Goal: Task Accomplishment & Management: Use online tool/utility

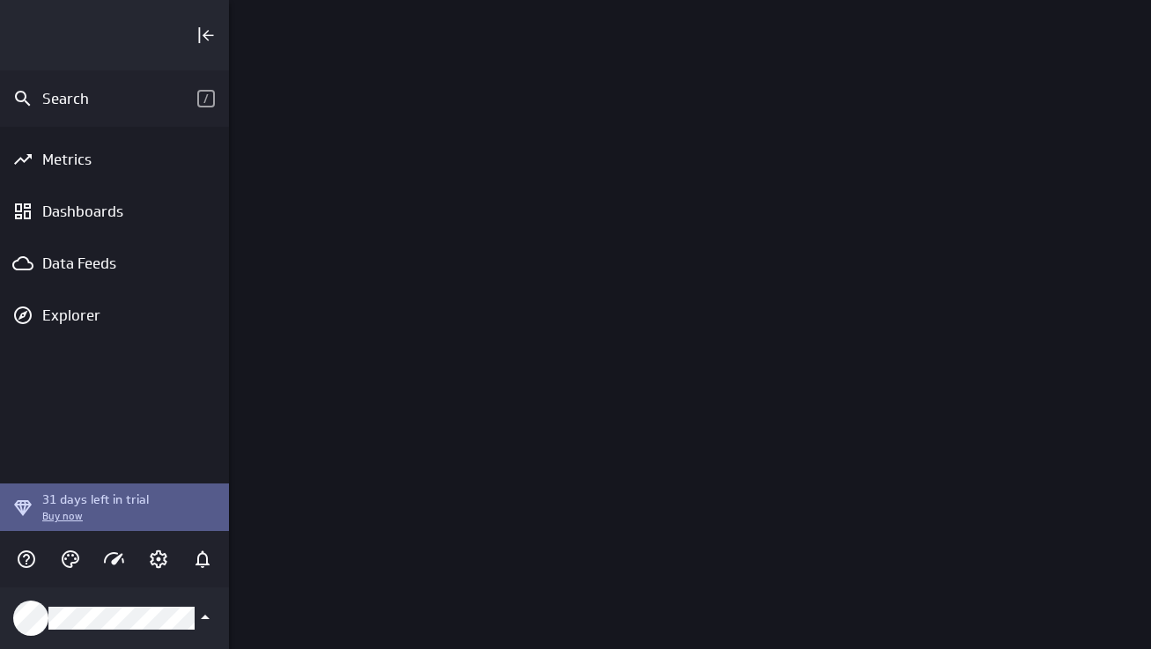
scroll to position [676, 949]
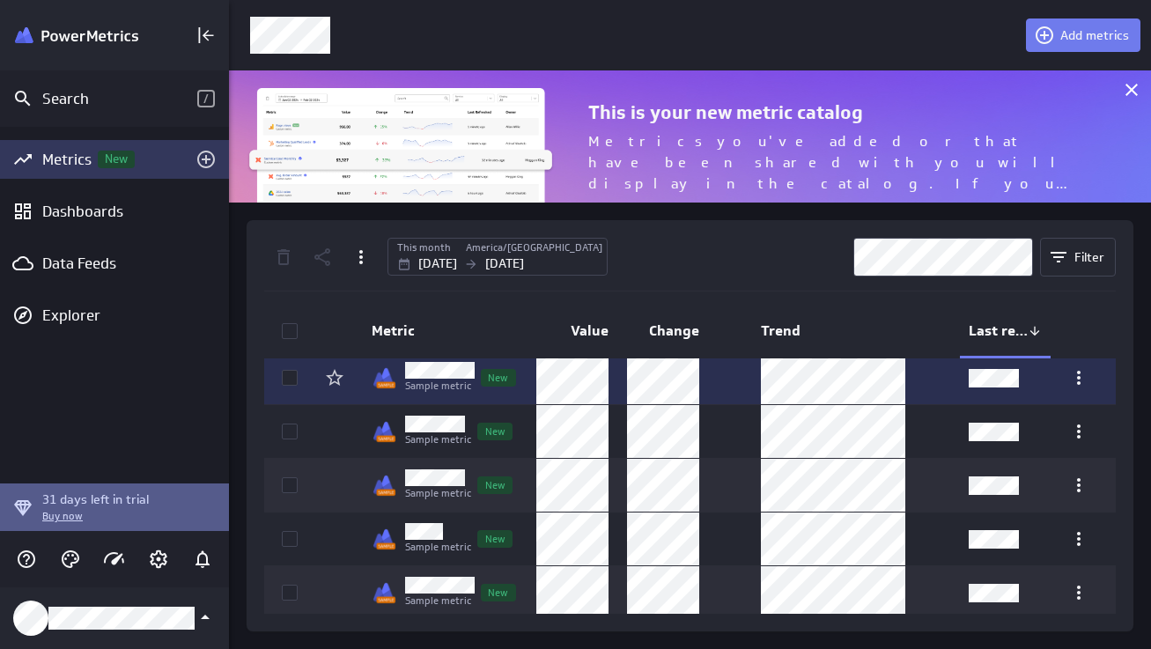
scroll to position [121, 0]
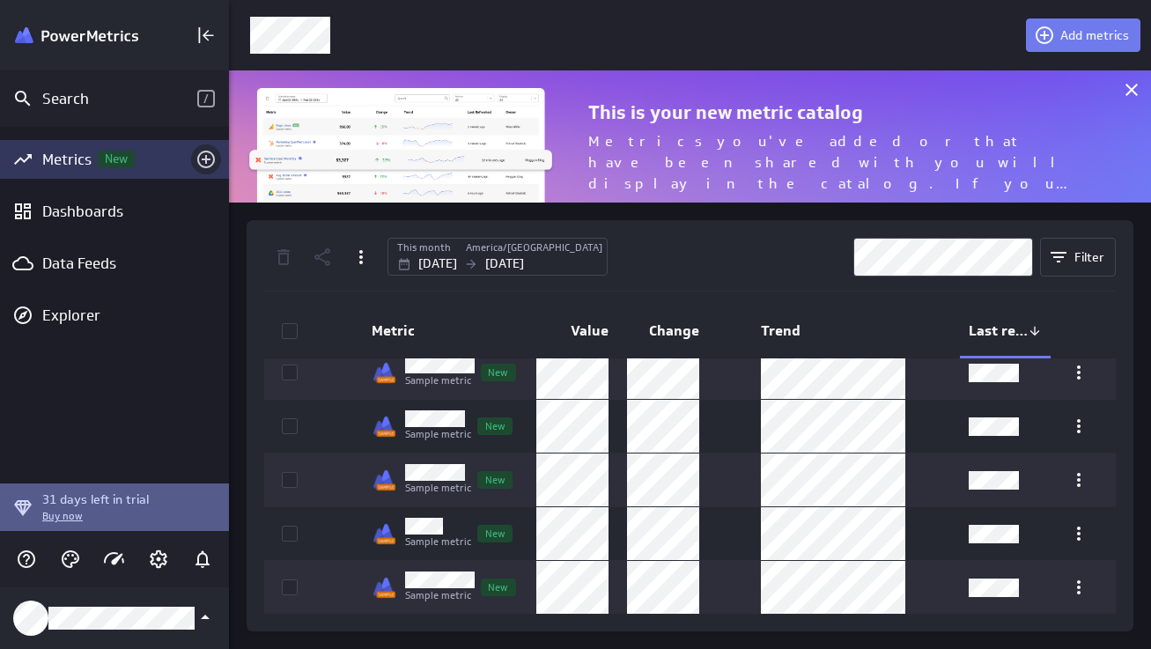
click at [204, 158] on icon "Add metrics" at bounding box center [205, 159] width 21 height 21
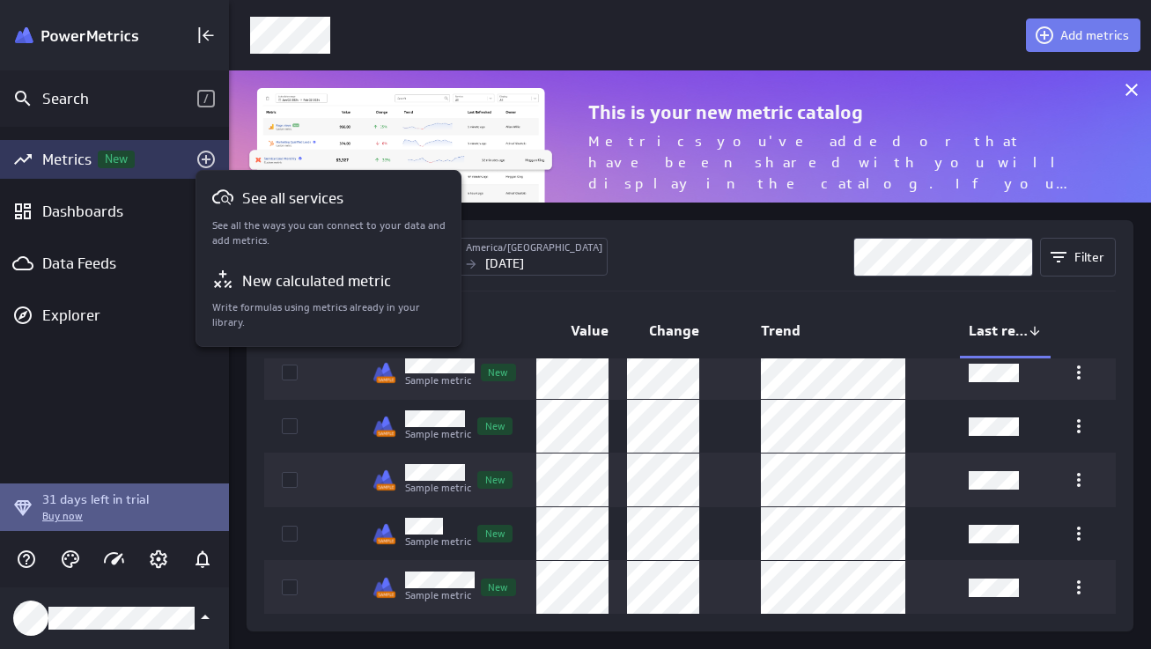
click at [85, 314] on div at bounding box center [575, 324] width 1151 height 649
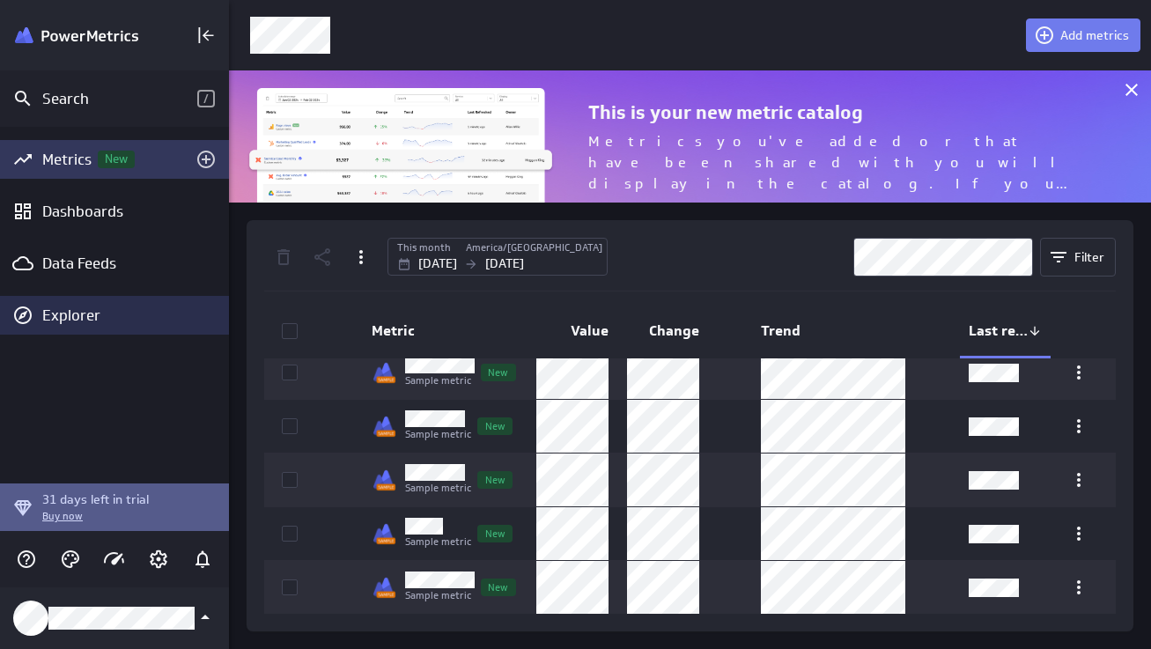
click at [85, 313] on div "Explorer" at bounding box center [133, 315] width 182 height 19
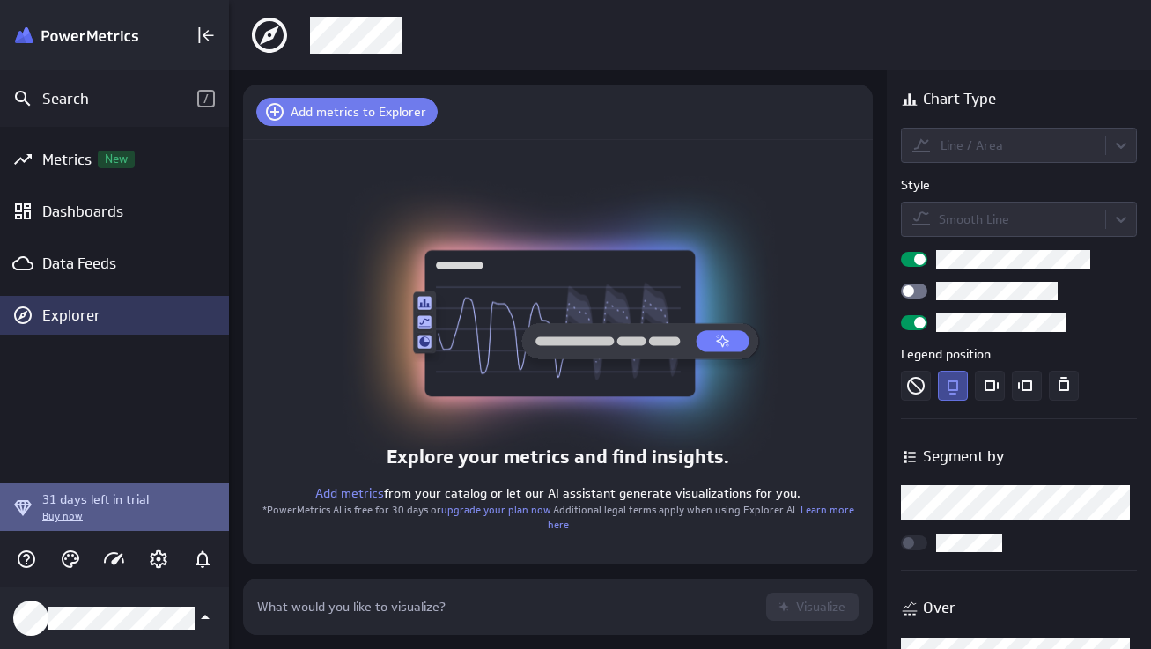
scroll to position [84, 657]
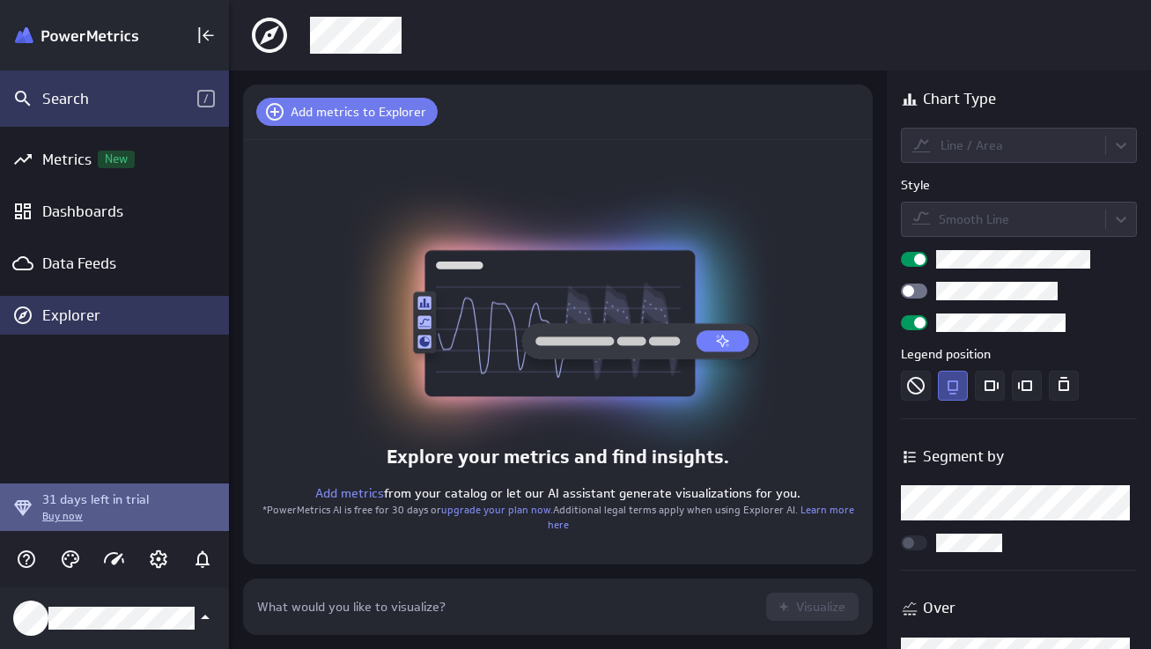
click at [101, 102] on div "Search" at bounding box center [119, 98] width 155 height 19
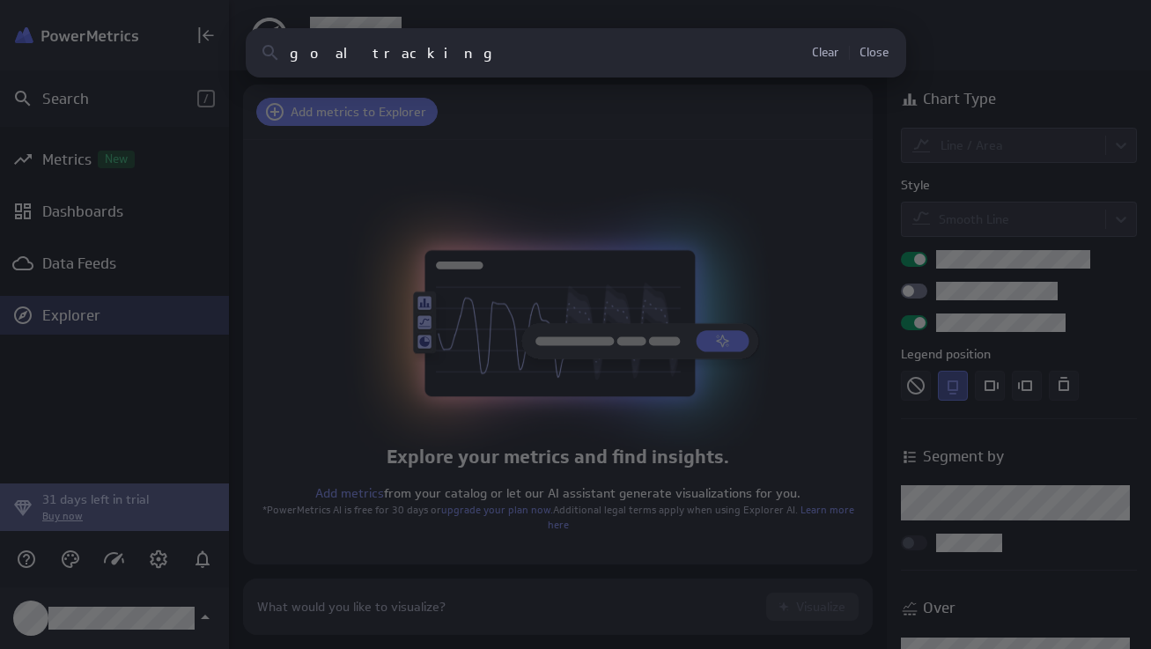
type input "goal tracking"
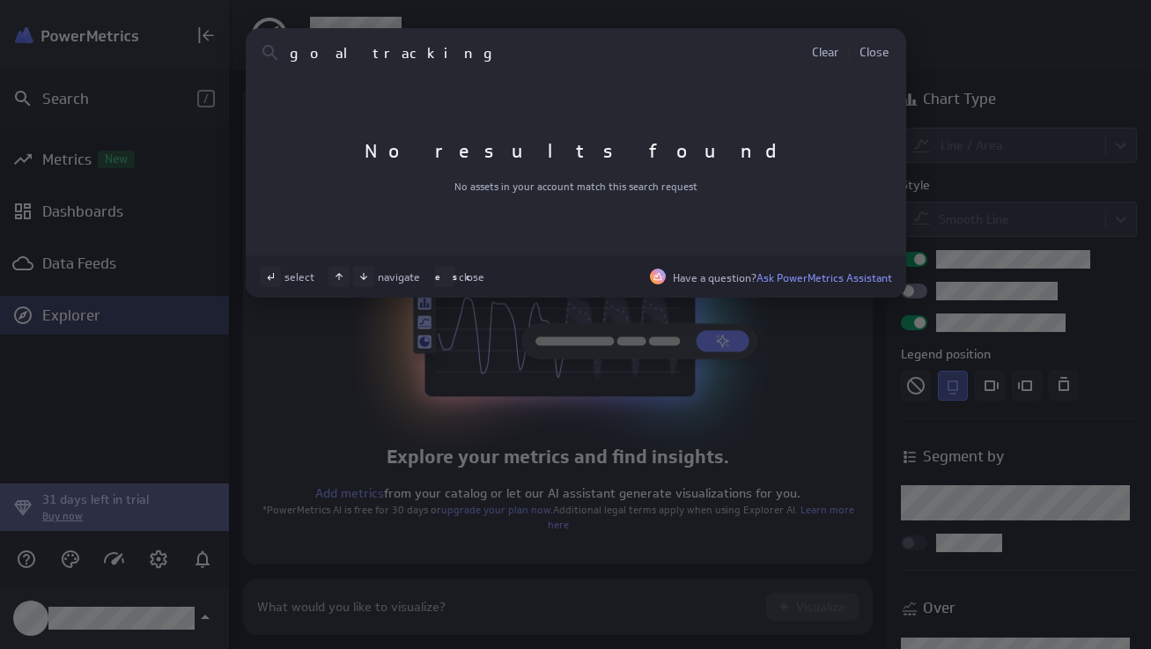
drag, startPoint x: 412, startPoint y: 63, endPoint x: 214, endPoint y: 34, distance: 200.1
click at [214, 34] on div "goal tracking Clear Close No results found No assets in your account match this…" at bounding box center [575, 324] width 1151 height 649
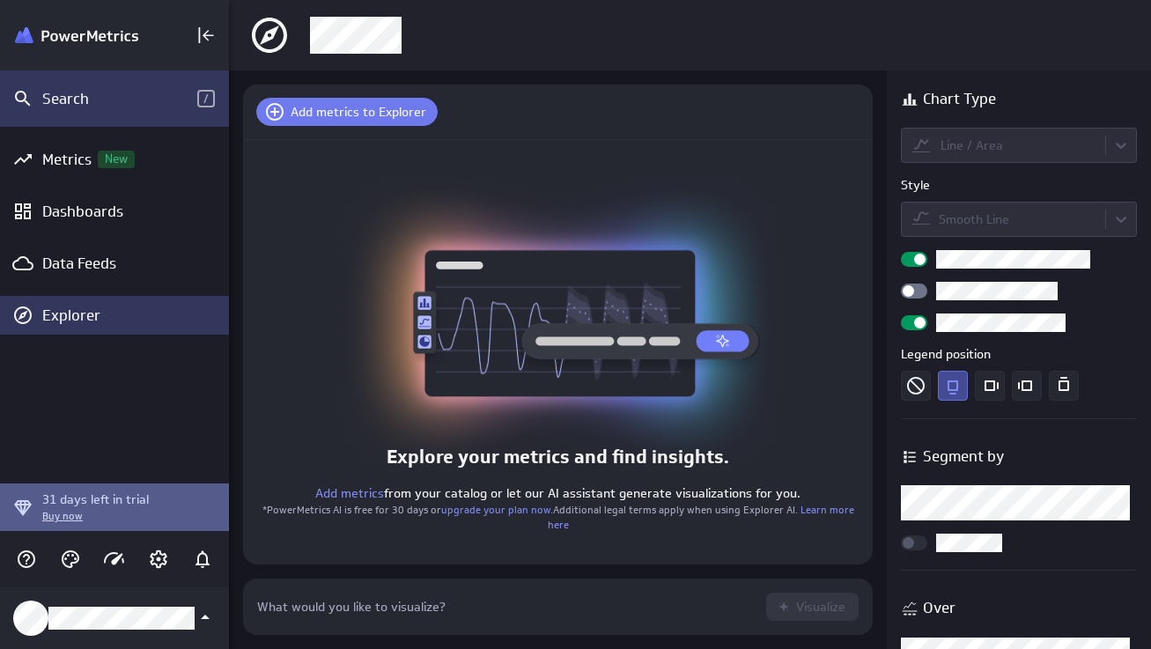
click at [82, 105] on div "Search" at bounding box center [119, 98] width 155 height 19
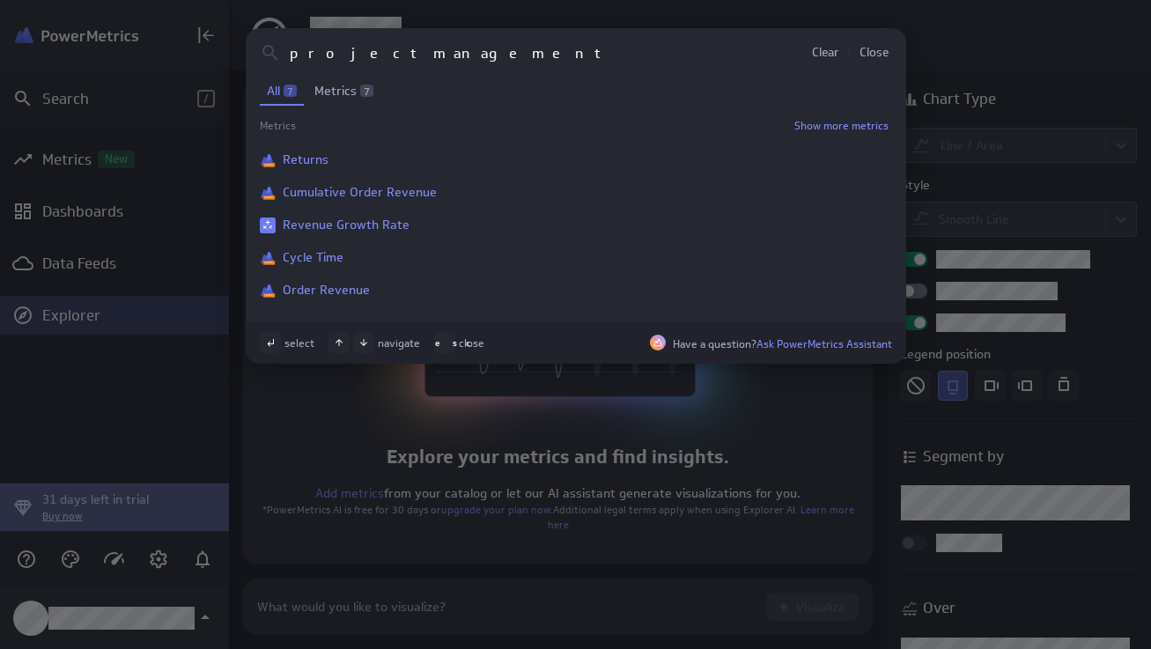
type input "project management"
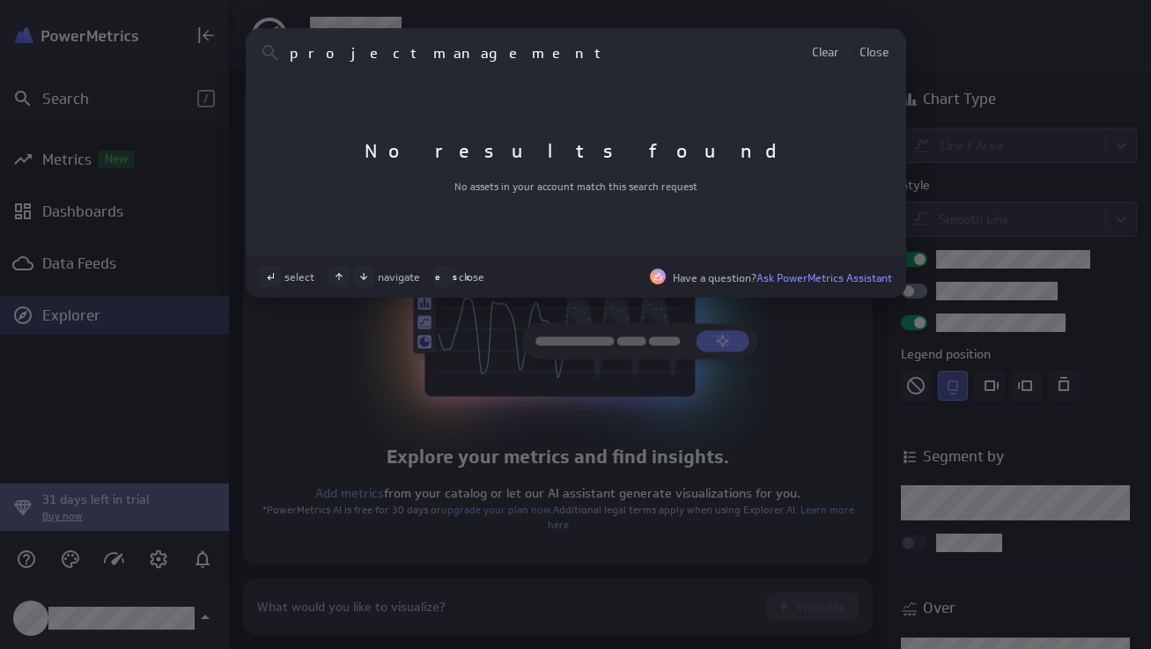
drag, startPoint x: 453, startPoint y: 54, endPoint x: 240, endPoint y: 26, distance: 214.9
click at [240, 26] on div "project management Clear Close No results found No assets in your account match…" at bounding box center [575, 324] width 1151 height 649
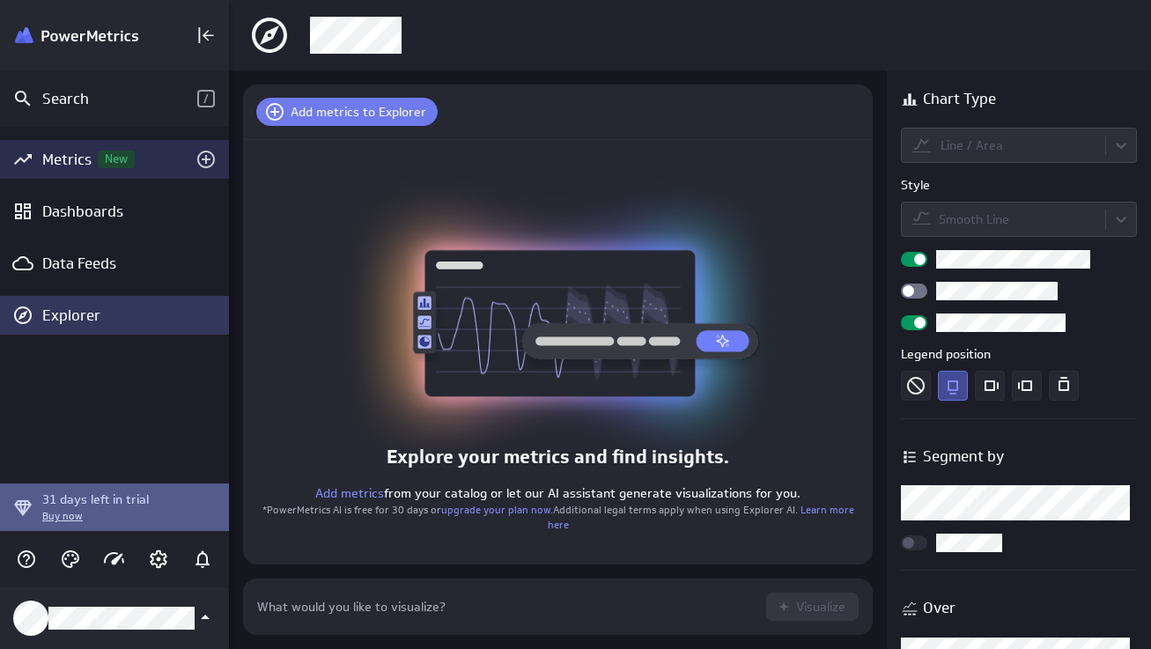
click at [79, 170] on div "Metrics New" at bounding box center [114, 159] width 229 height 39
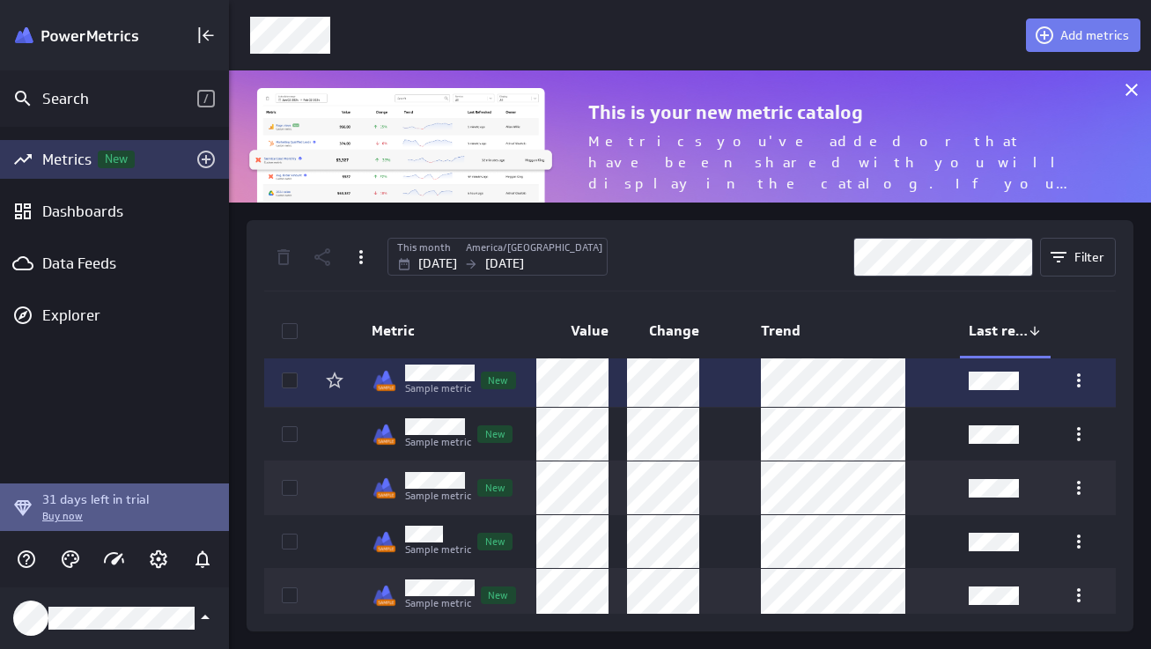
scroll to position [116, 0]
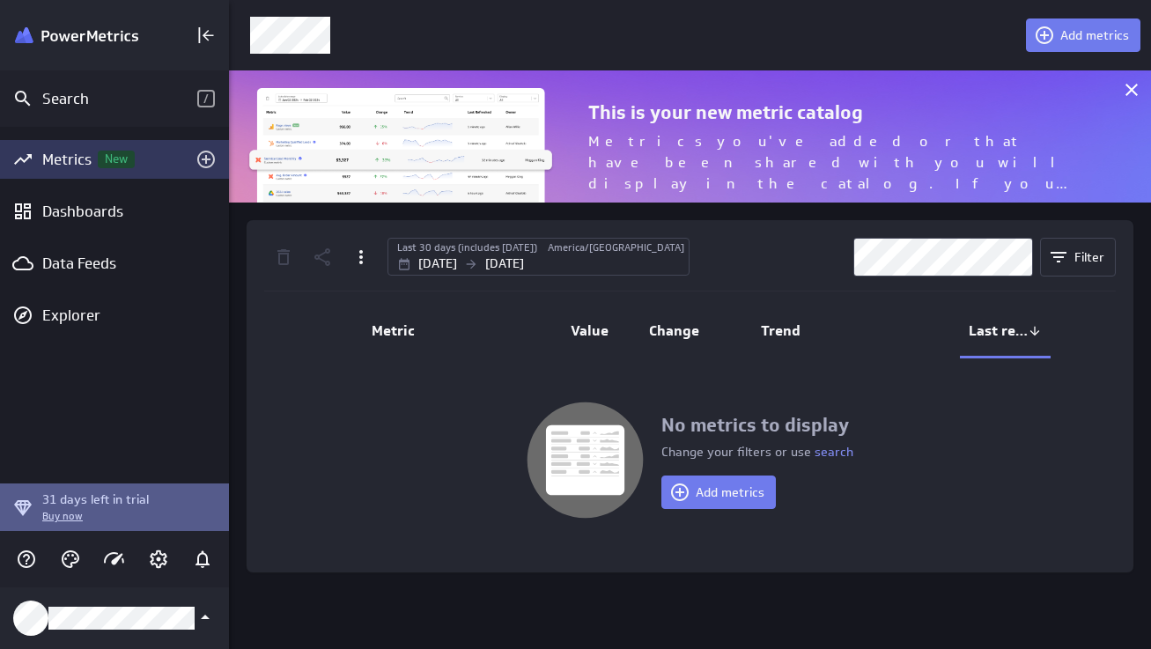
click at [669, 324] on span "Change" at bounding box center [674, 330] width 50 height 18
click at [606, 316] on th "Value" at bounding box center [572, 332] width 91 height 53
click at [1077, 254] on span "Filter" at bounding box center [1089, 257] width 30 height 16
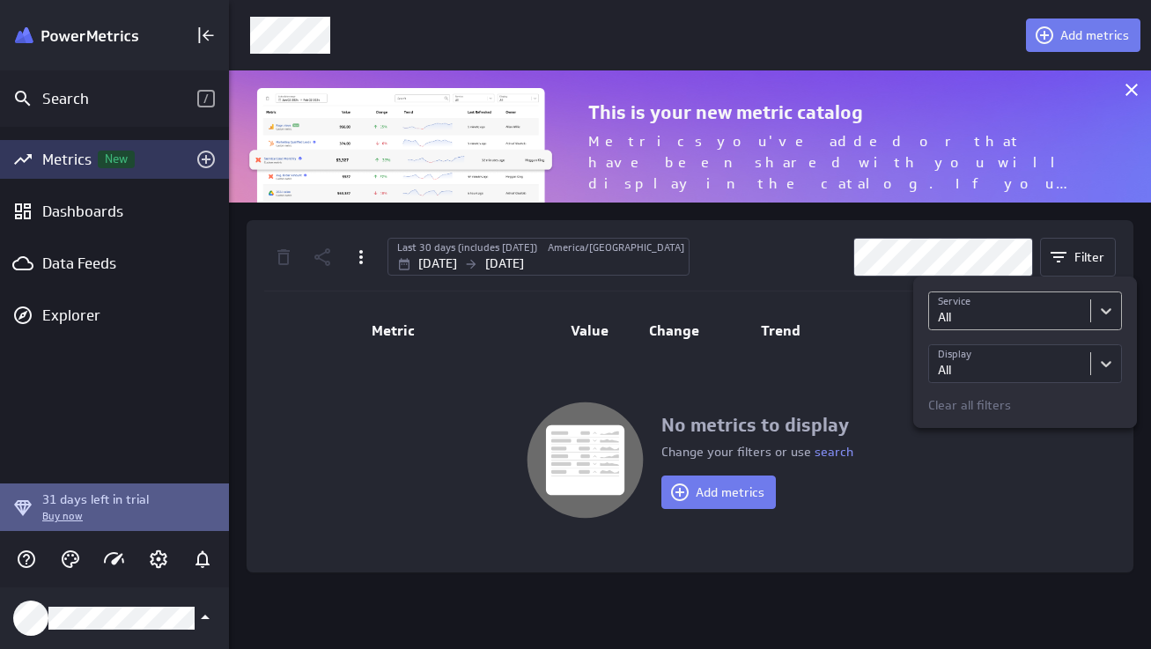
click at [1028, 314] on body "Search / Metrics New Dashboards Data Feeds Explorer 31 days left in trial Buy n…" at bounding box center [575, 324] width 1151 height 649
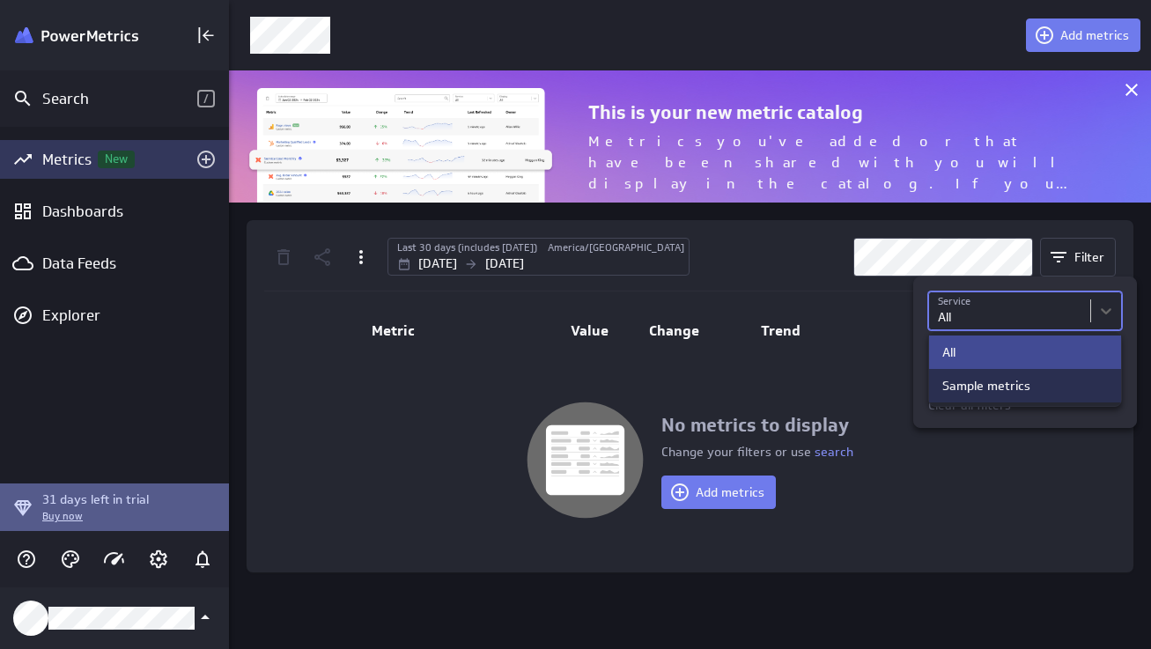
click at [1030, 390] on div "Sample metrics" at bounding box center [1025, 386] width 166 height 16
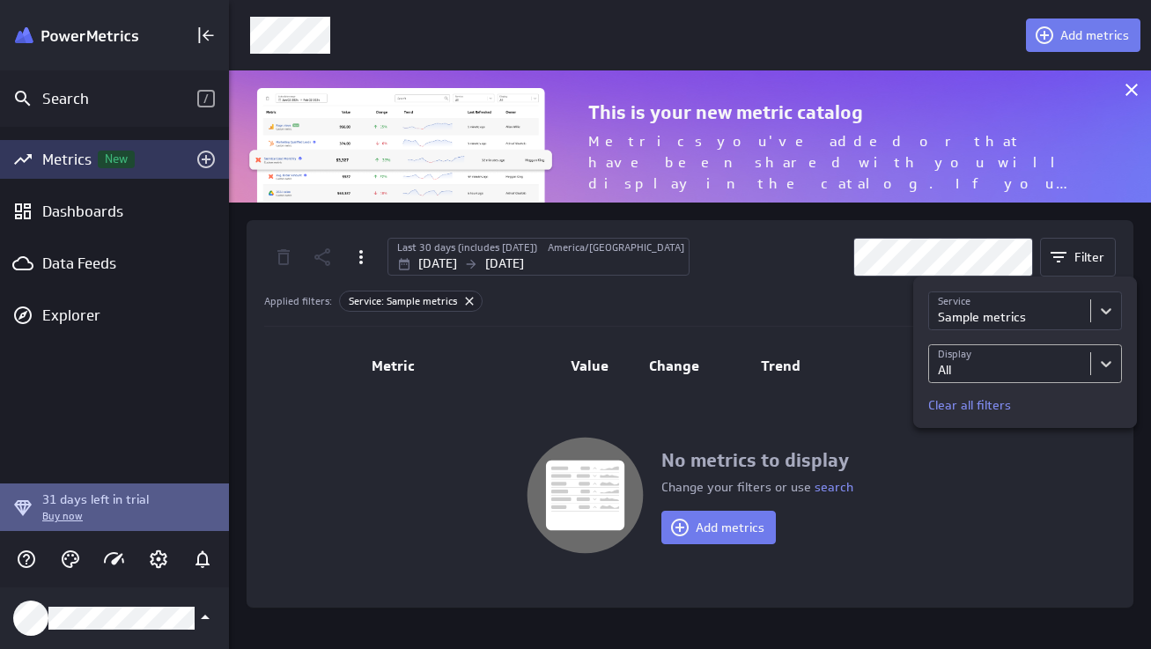
click at [1028, 368] on body "Search / Metrics New Dashboards Data Feeds Explorer 31 days left in trial Buy n…" at bounding box center [575, 324] width 1151 height 649
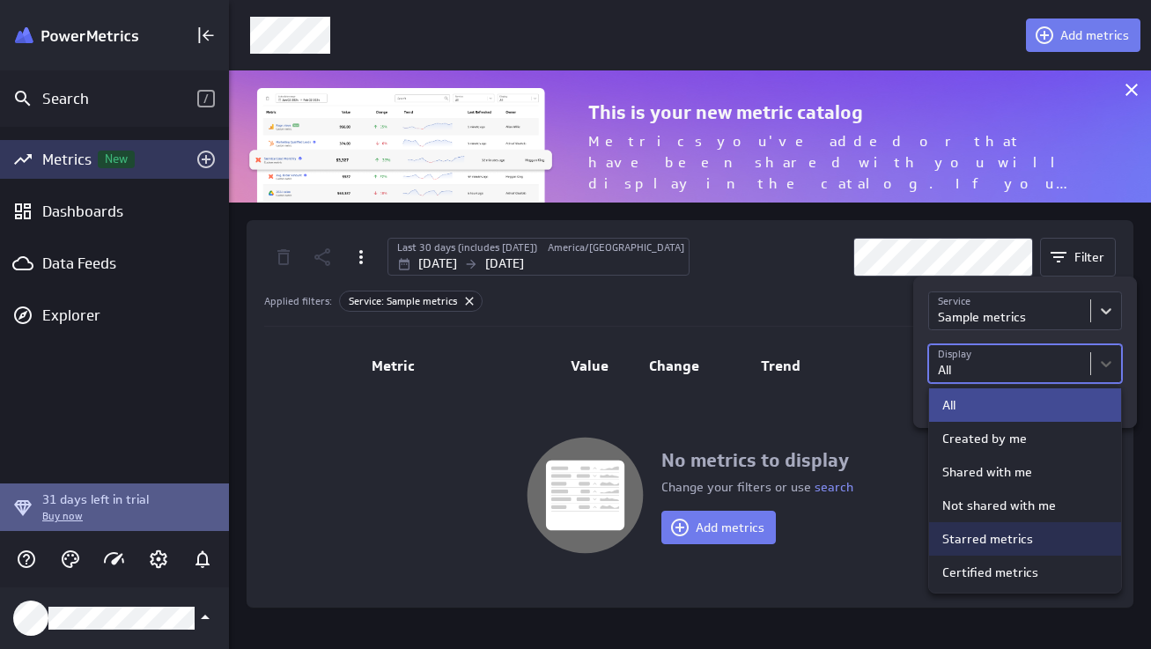
click at [1059, 547] on div "Starred metrics" at bounding box center [1025, 539] width 166 height 16
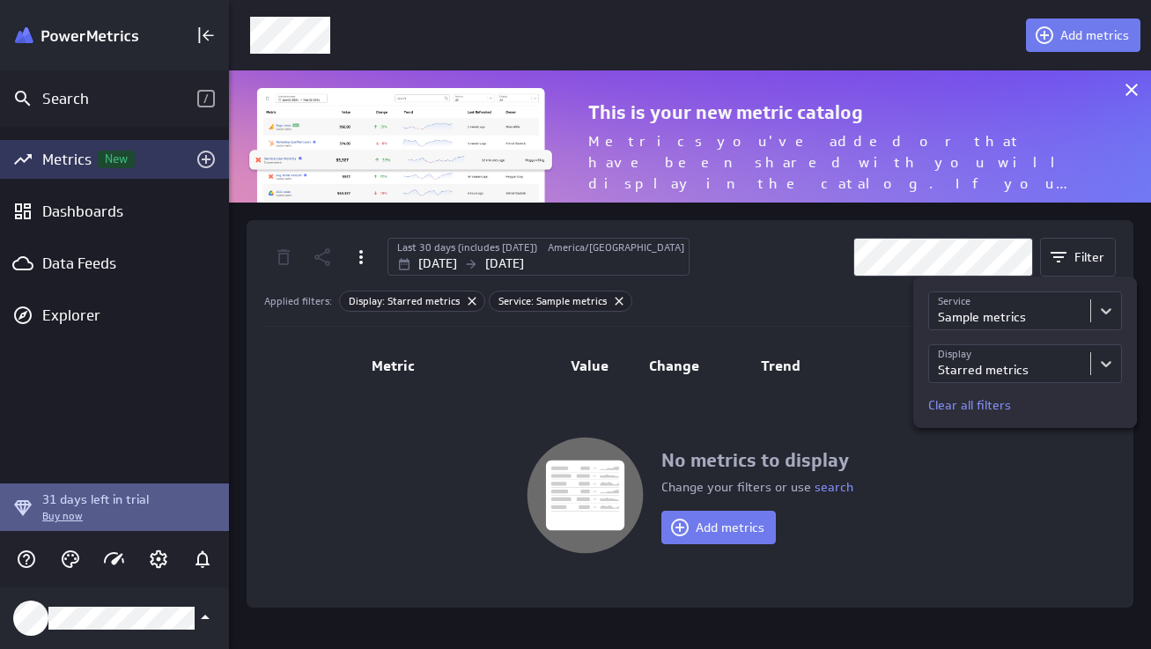
click at [1016, 256] on div at bounding box center [575, 324] width 1151 height 649
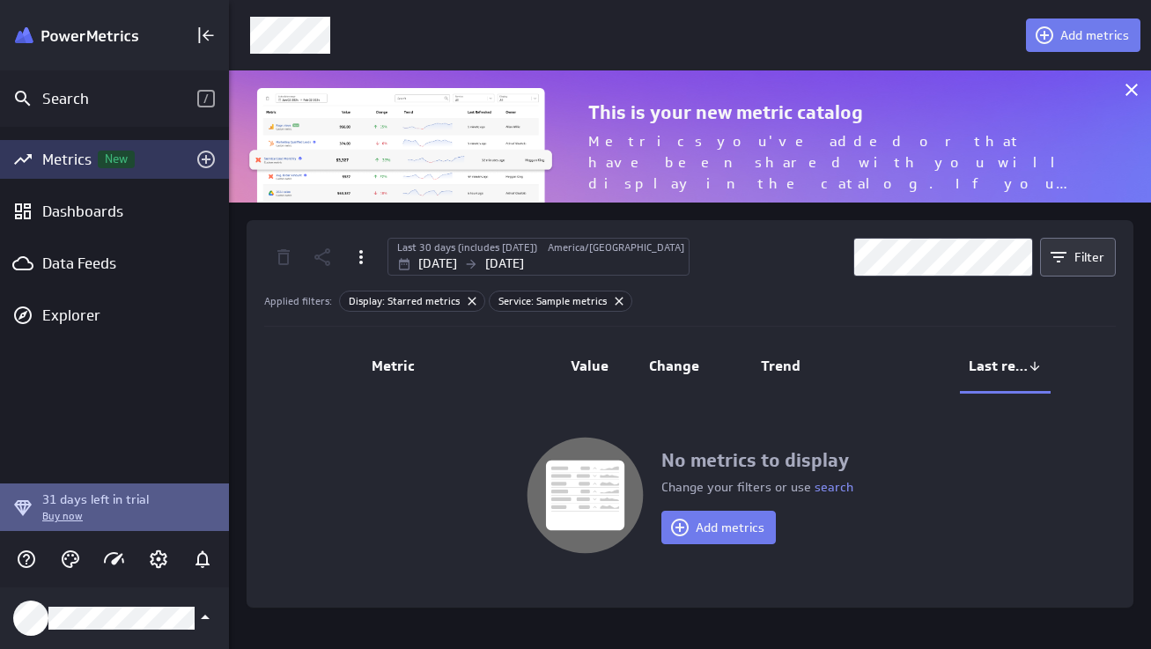
click at [1072, 262] on span at bounding box center [1061, 257] width 26 height 21
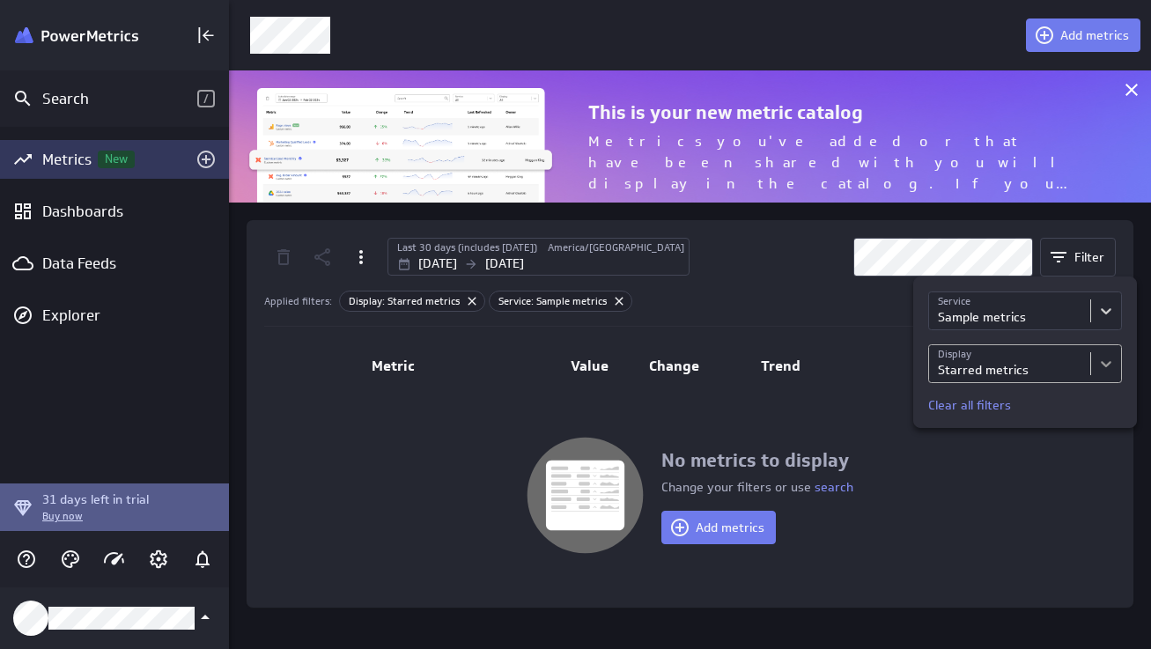
click at [1109, 366] on body "Search / Metrics New Dashboards Data Feeds Explorer 31 days left in trial Buy n…" at bounding box center [575, 324] width 1151 height 649
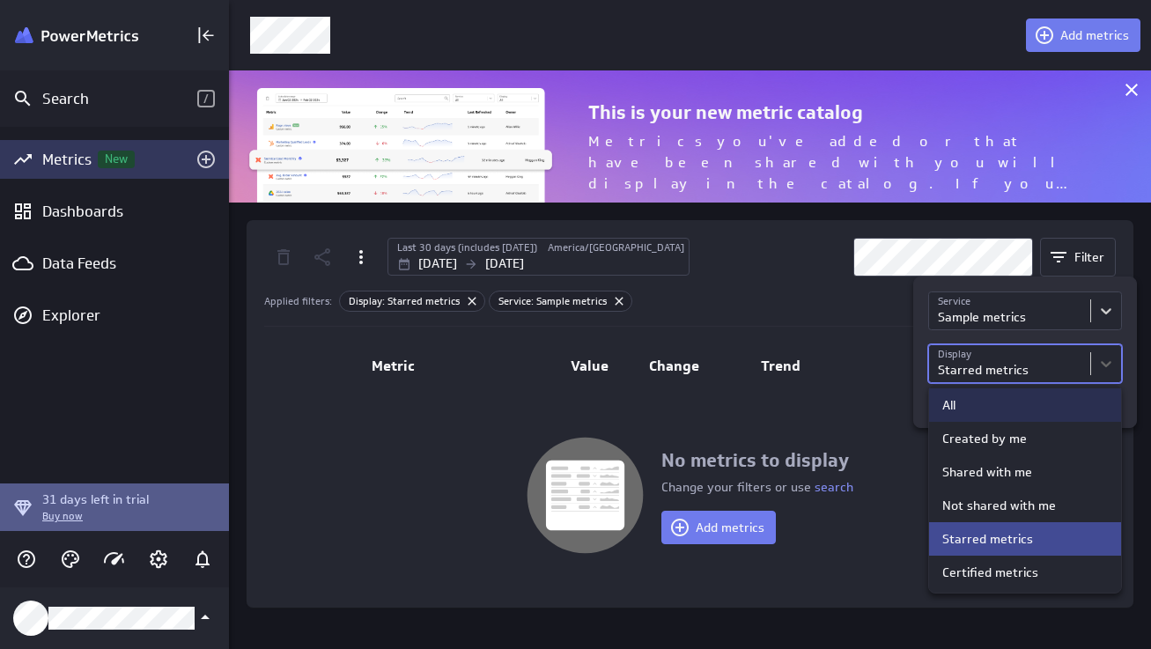
click at [1059, 407] on div "All" at bounding box center [1025, 405] width 166 height 16
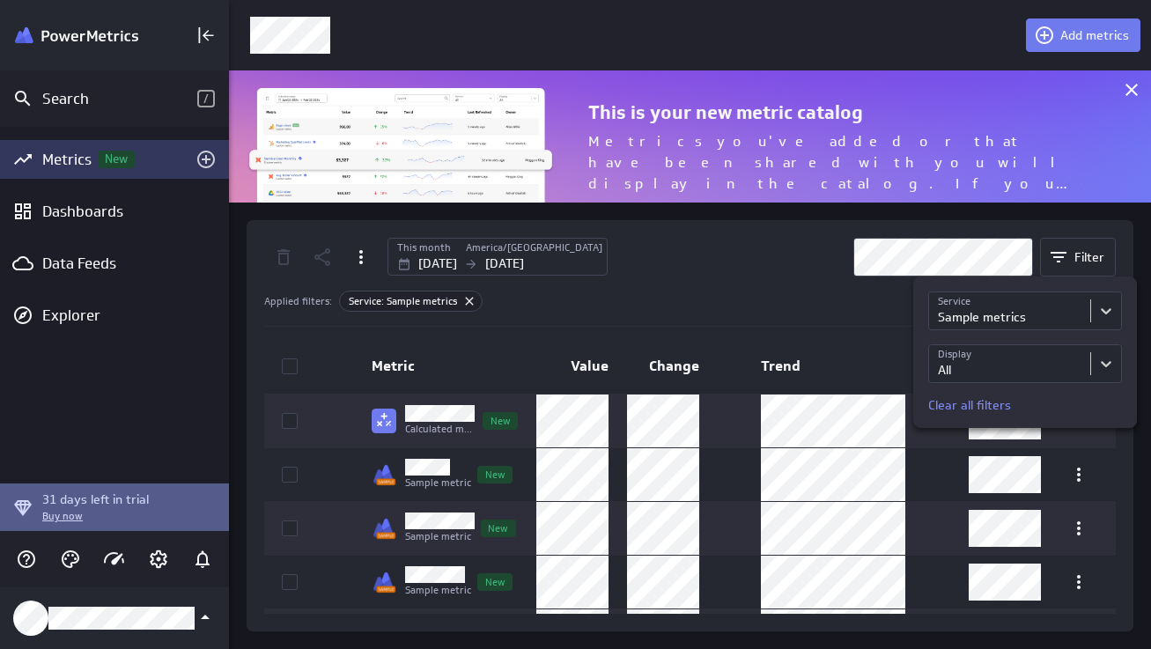
click at [942, 236] on div at bounding box center [575, 324] width 1151 height 649
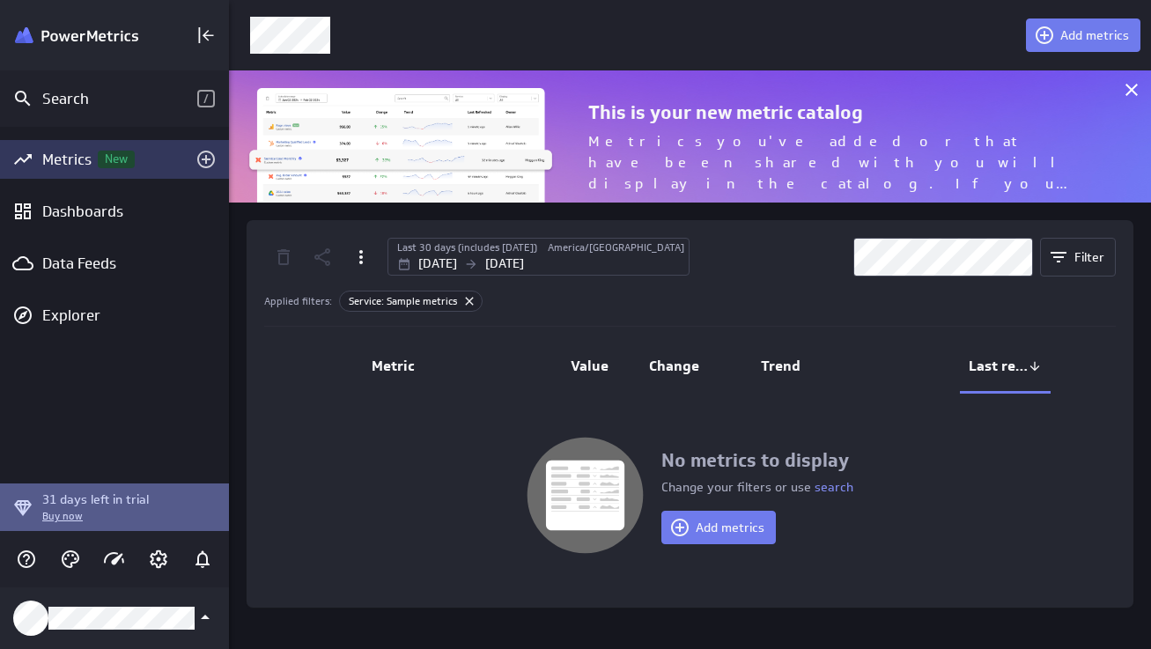
click at [974, 374] on span "Last refreshed" at bounding box center [998, 366] width 59 height 18
click at [770, 371] on span "Trend" at bounding box center [781, 366] width 40 height 18
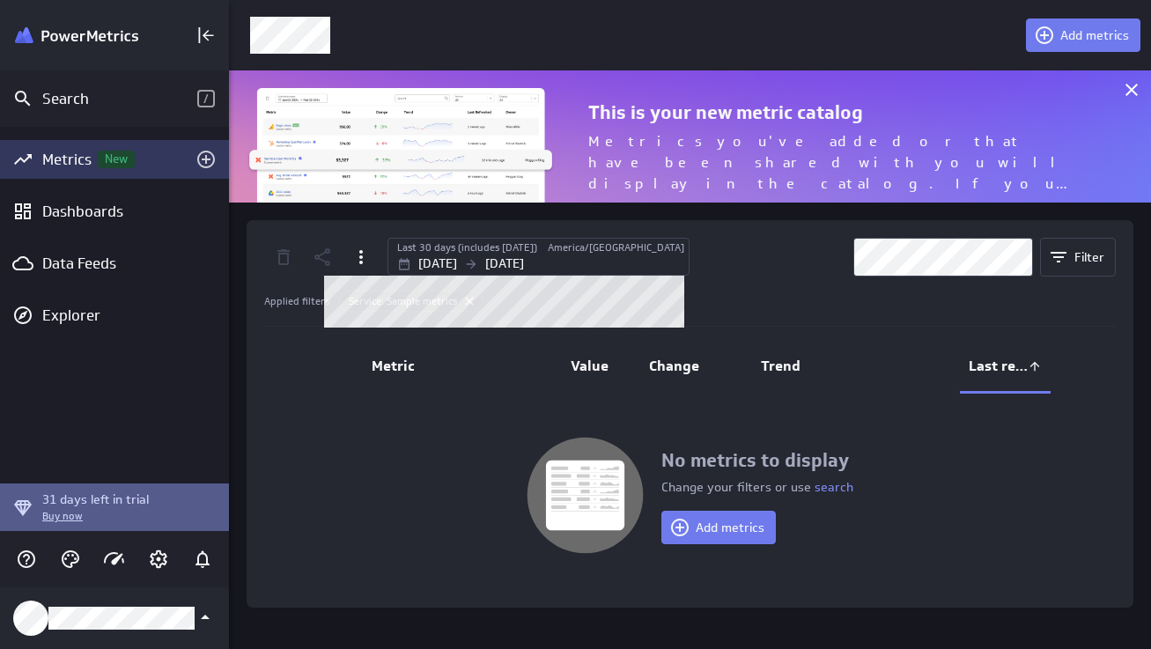
click at [490, 262] on div "[DATE] [DATE]" at bounding box center [540, 263] width 287 height 18
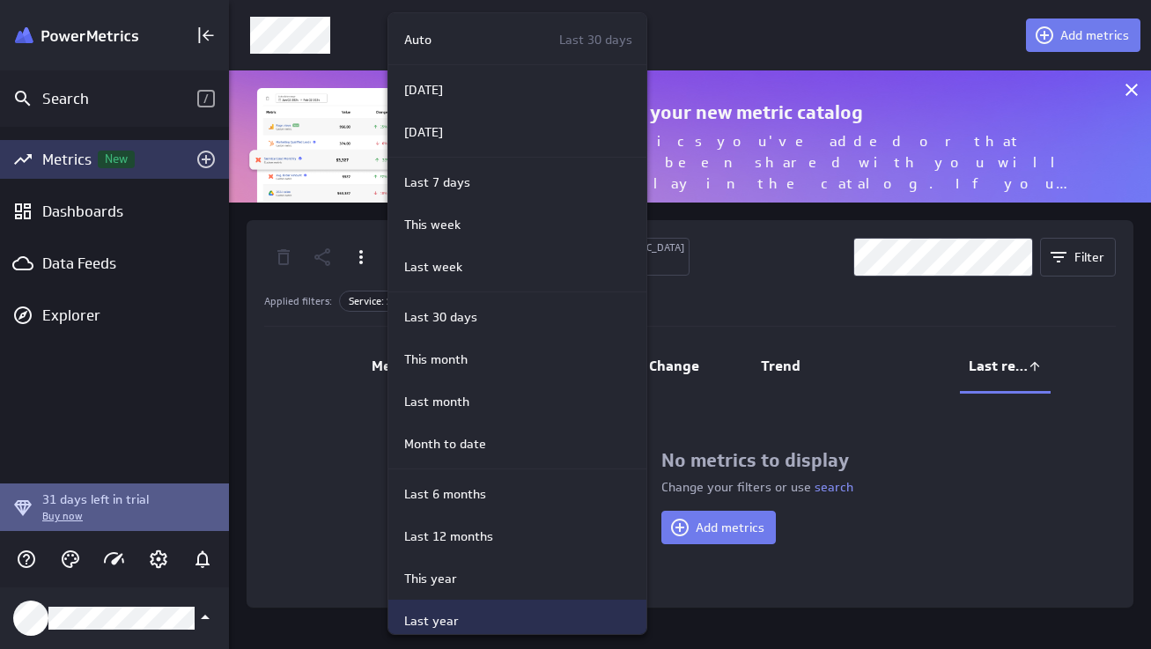
click at [500, 616] on div "Last year" at bounding box center [514, 621] width 235 height 18
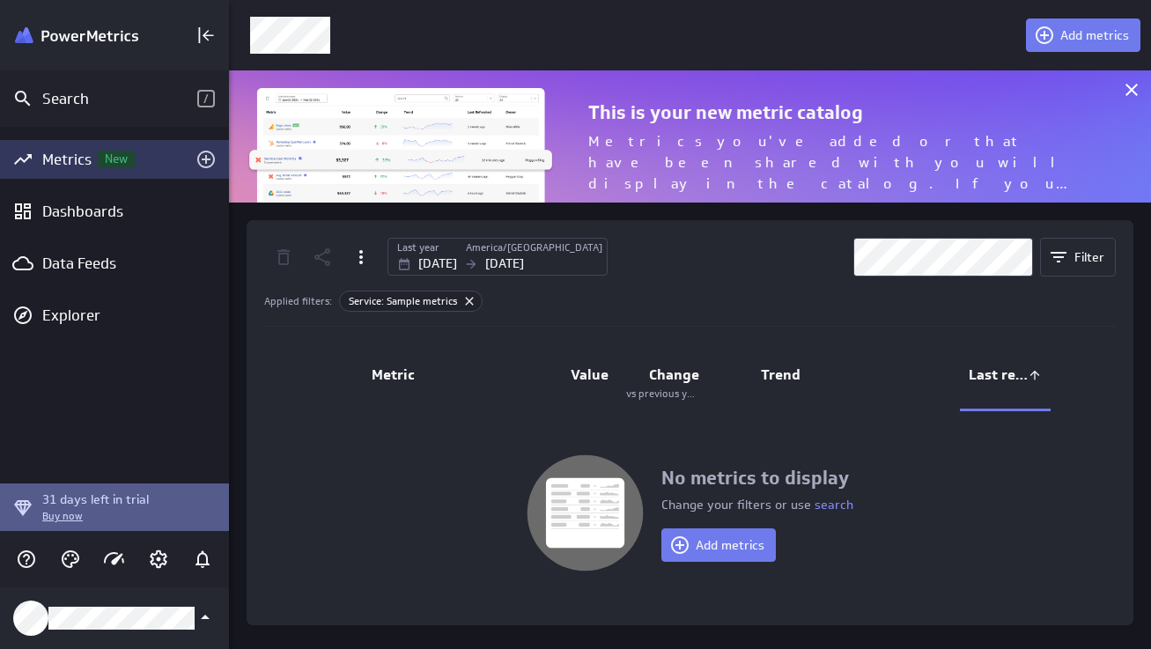
click at [409, 303] on span "Service: Sample metrics" at bounding box center [398, 301] width 117 height 15
click at [1132, 85] on icon at bounding box center [1131, 89] width 21 height 21
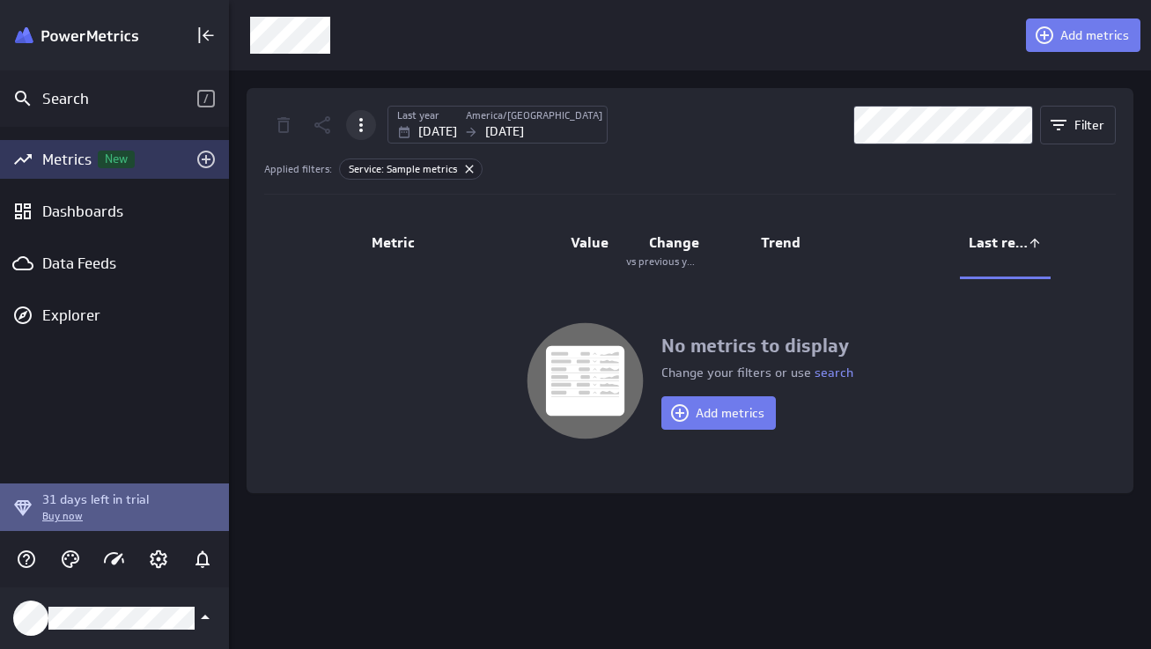
click at [364, 122] on icon "More actions" at bounding box center [360, 124] width 21 height 21
click at [86, 201] on div at bounding box center [575, 324] width 1151 height 649
click at [92, 217] on div "Dashboards" at bounding box center [114, 211] width 144 height 19
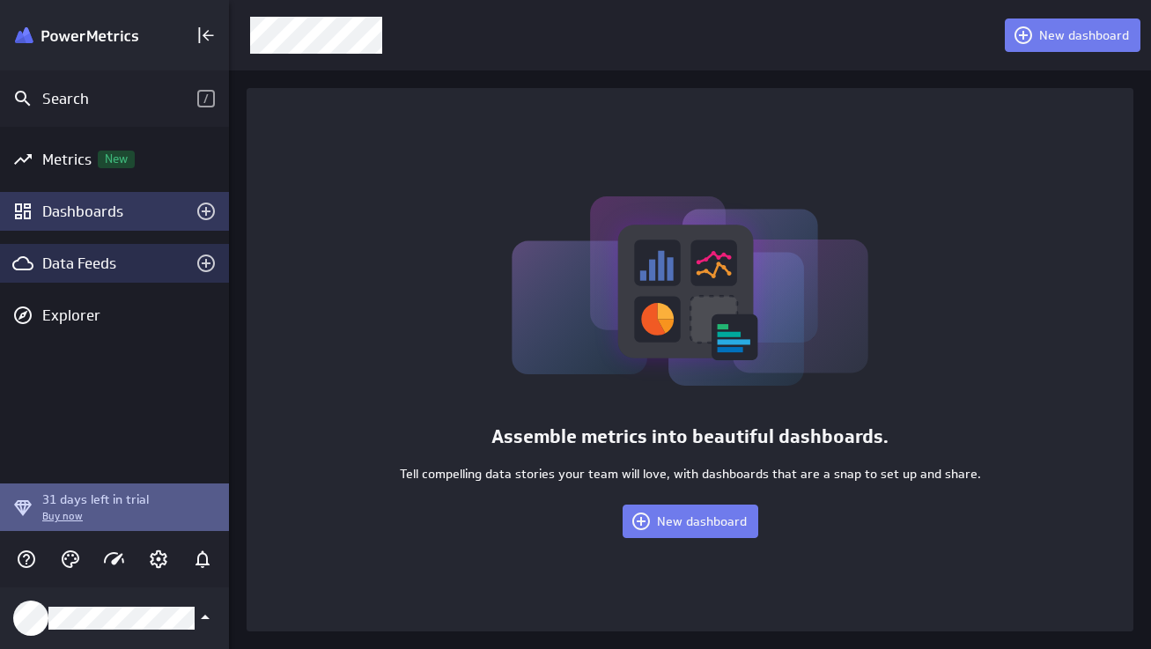
click at [128, 266] on div "Data Feeds" at bounding box center [114, 263] width 144 height 19
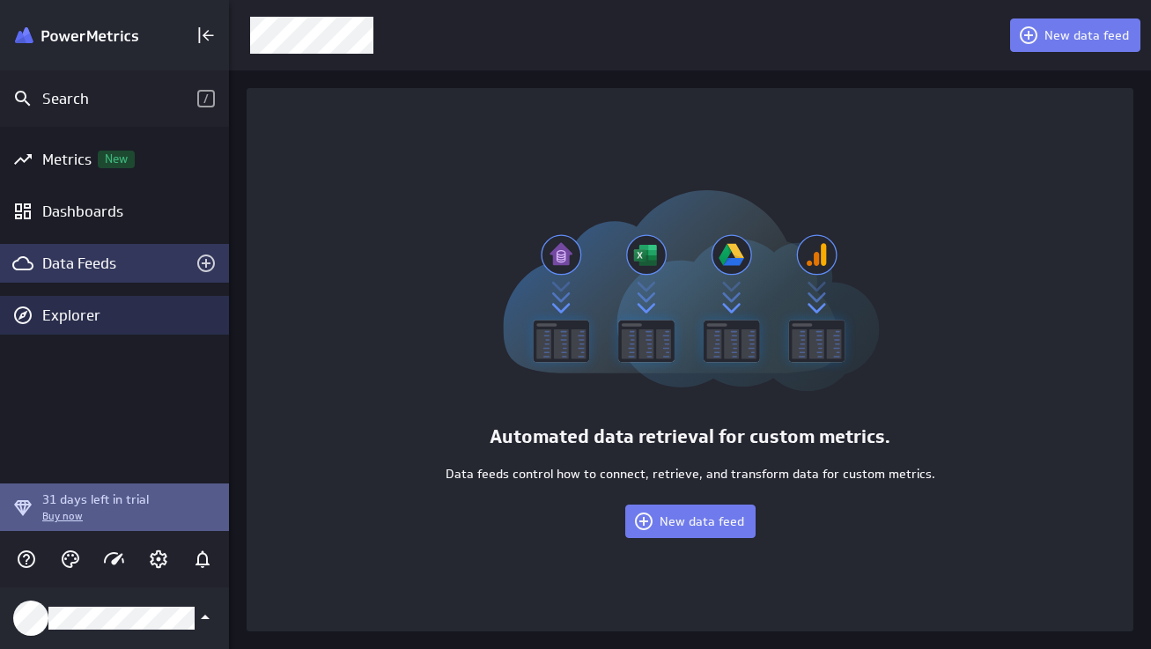
click at [114, 321] on div "Explorer" at bounding box center [133, 315] width 182 height 19
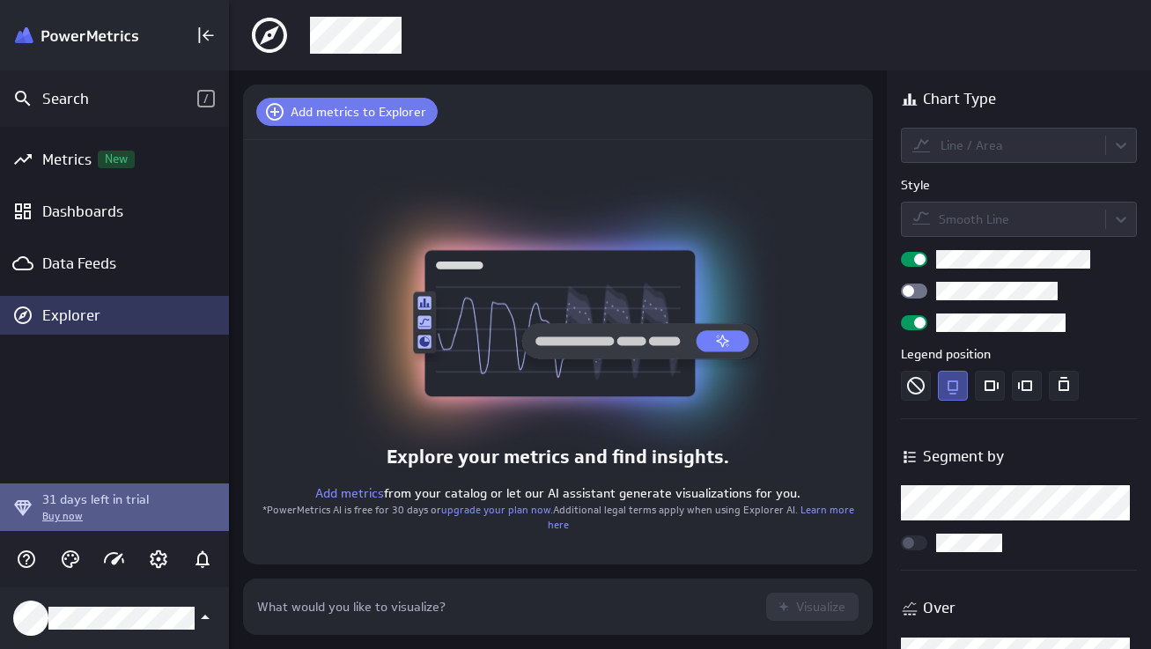
scroll to position [84, 657]
click at [307, 611] on div at bounding box center [507, 607] width 500 height 16
click at [200, 32] on icon "Collapse" at bounding box center [205, 35] width 21 height 21
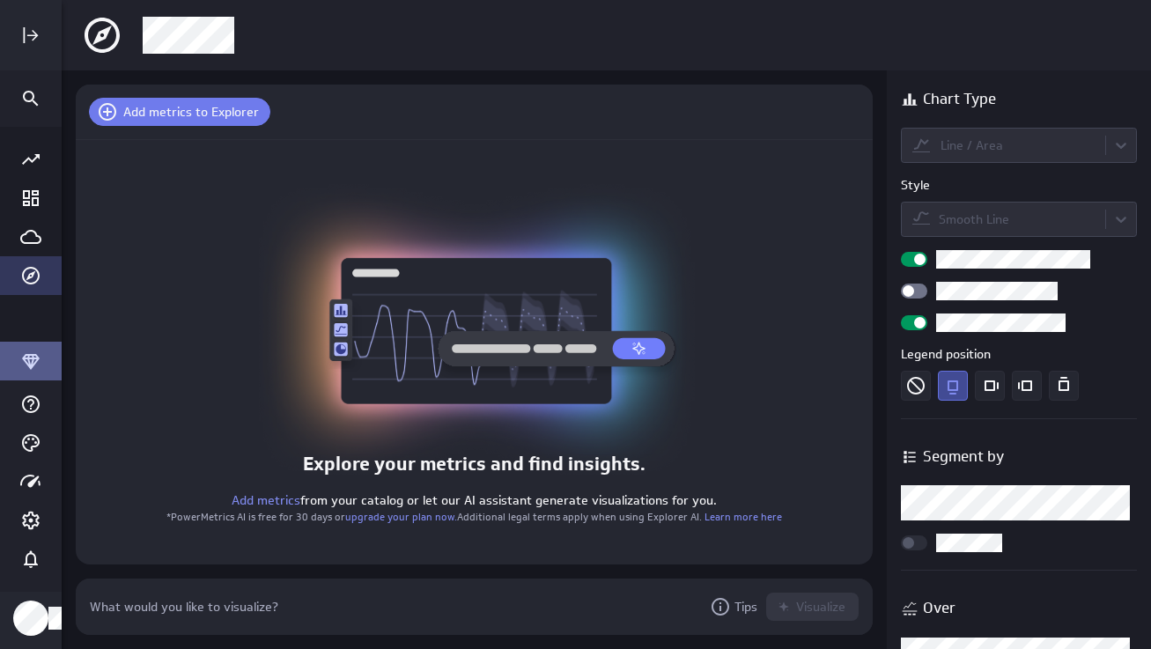
drag, startPoint x: 35, startPoint y: 39, endPoint x: 53, endPoint y: 35, distance: 18.0
click at [35, 39] on icon "Expand" at bounding box center [30, 35] width 21 height 21
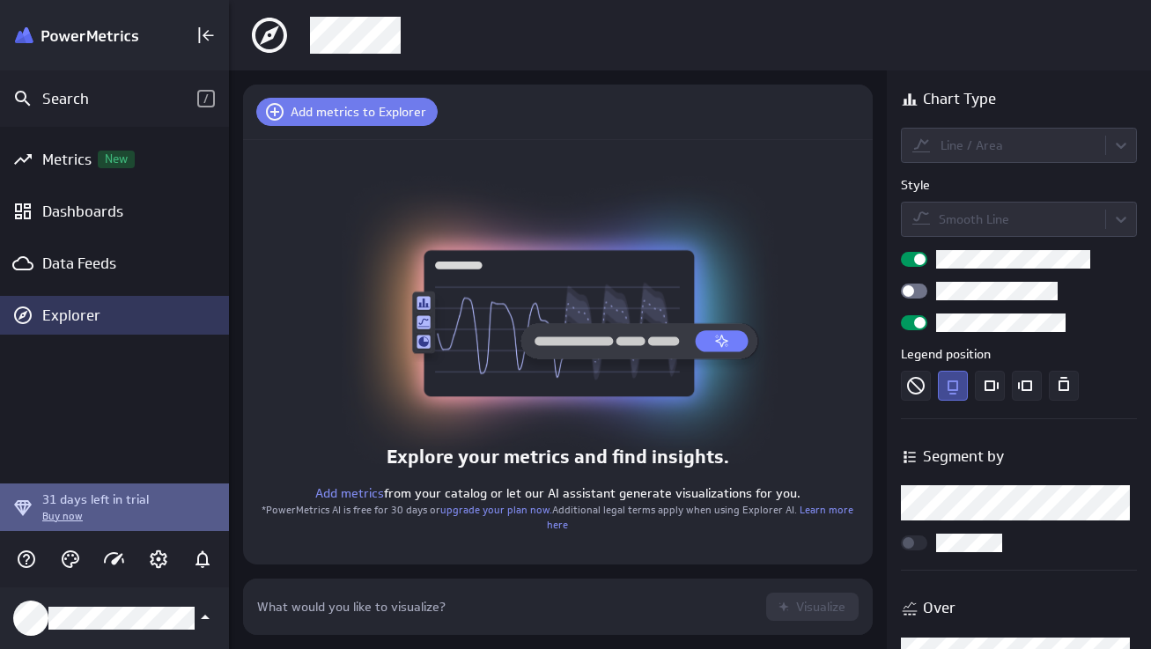
scroll to position [9, 9]
click at [105, 44] on div "Main Menu" at bounding box center [101, 35] width 172 height 35
click at [102, 29] on img "Klipfolio PowerMetrics Banner" at bounding box center [76, 35] width 123 height 17
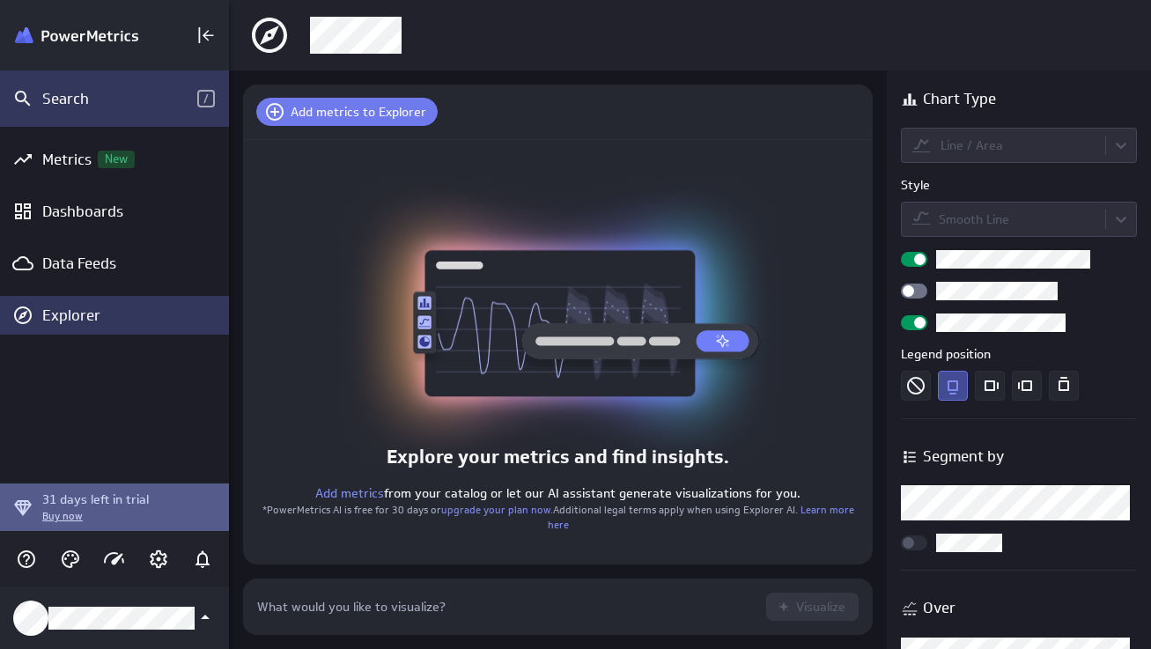
click at [106, 108] on div "Search /" at bounding box center [114, 98] width 229 height 56
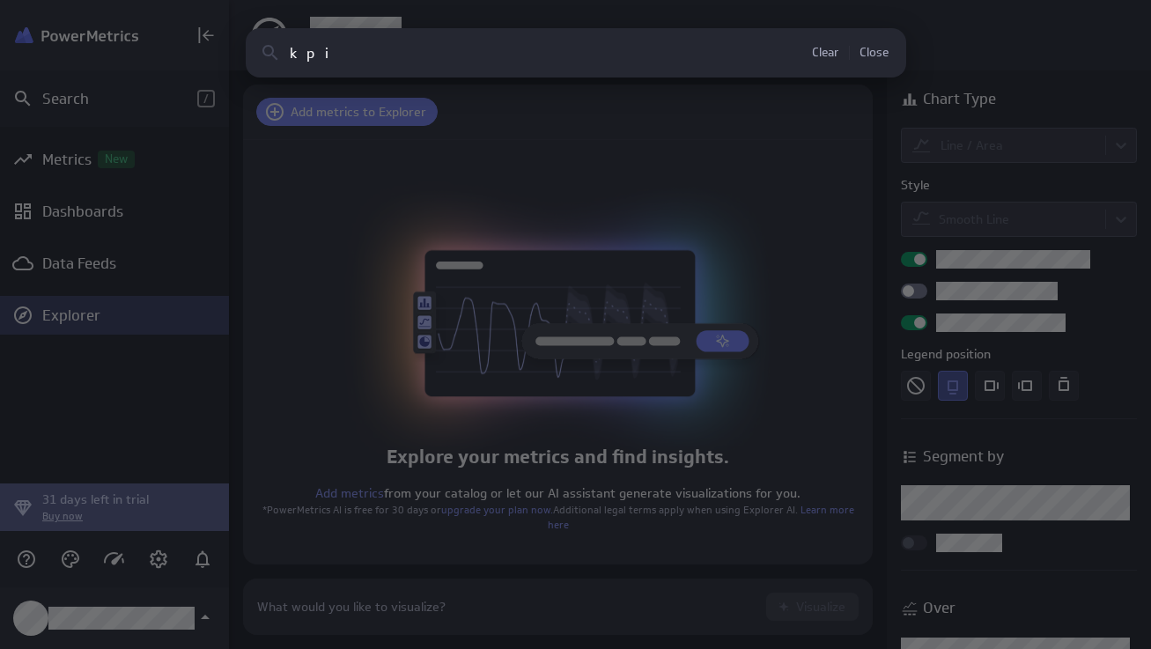
type input "kpi"
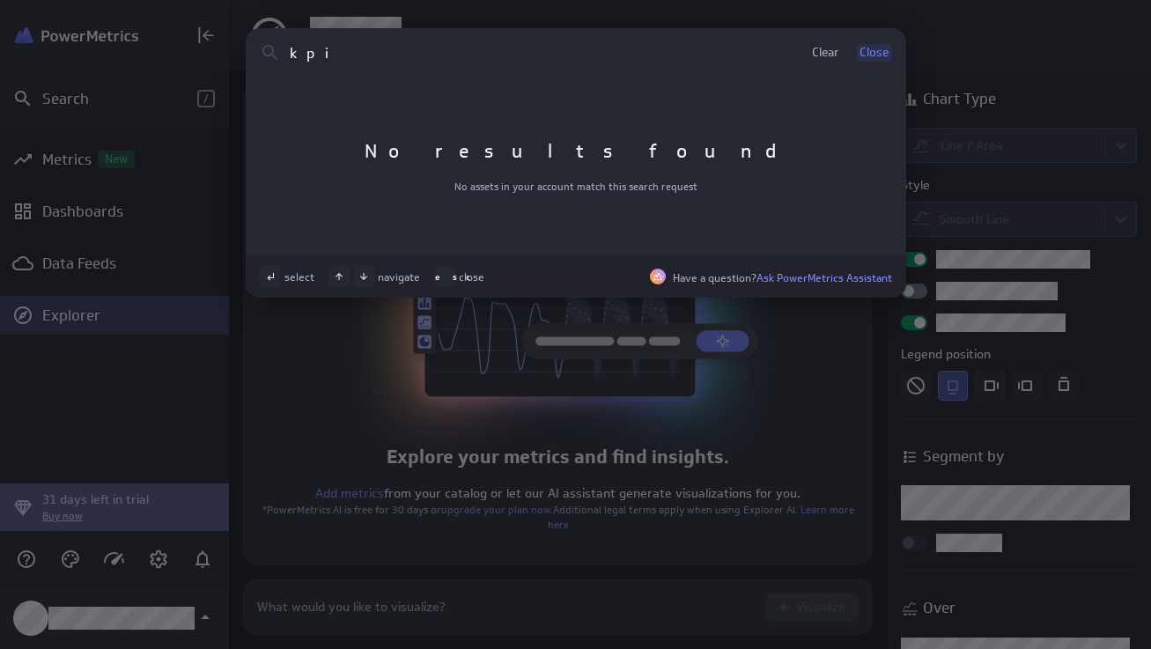
click at [863, 45] on button "Close" at bounding box center [874, 53] width 35 height 18
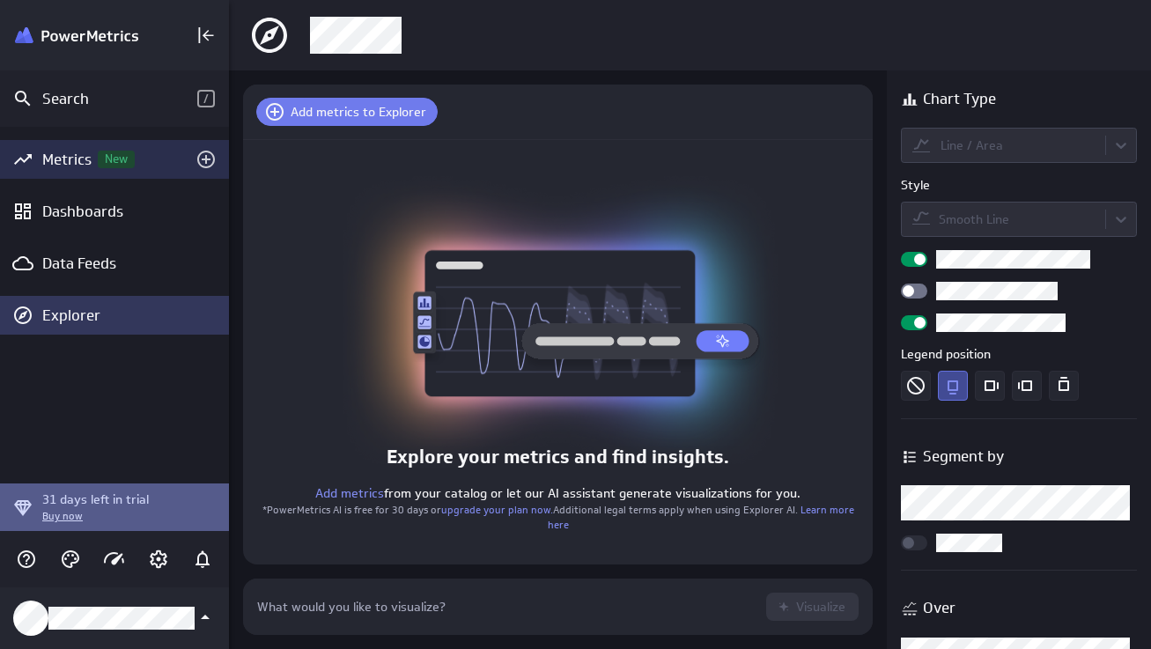
click at [87, 174] on div "Metrics New" at bounding box center [114, 159] width 229 height 39
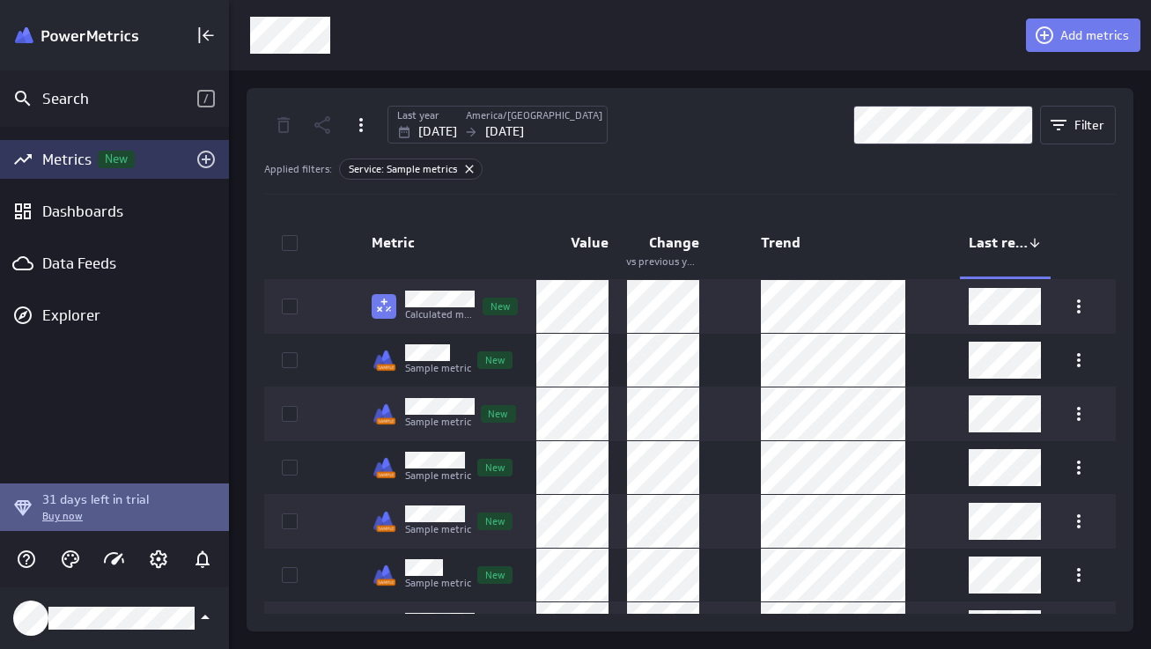
scroll to position [41, 0]
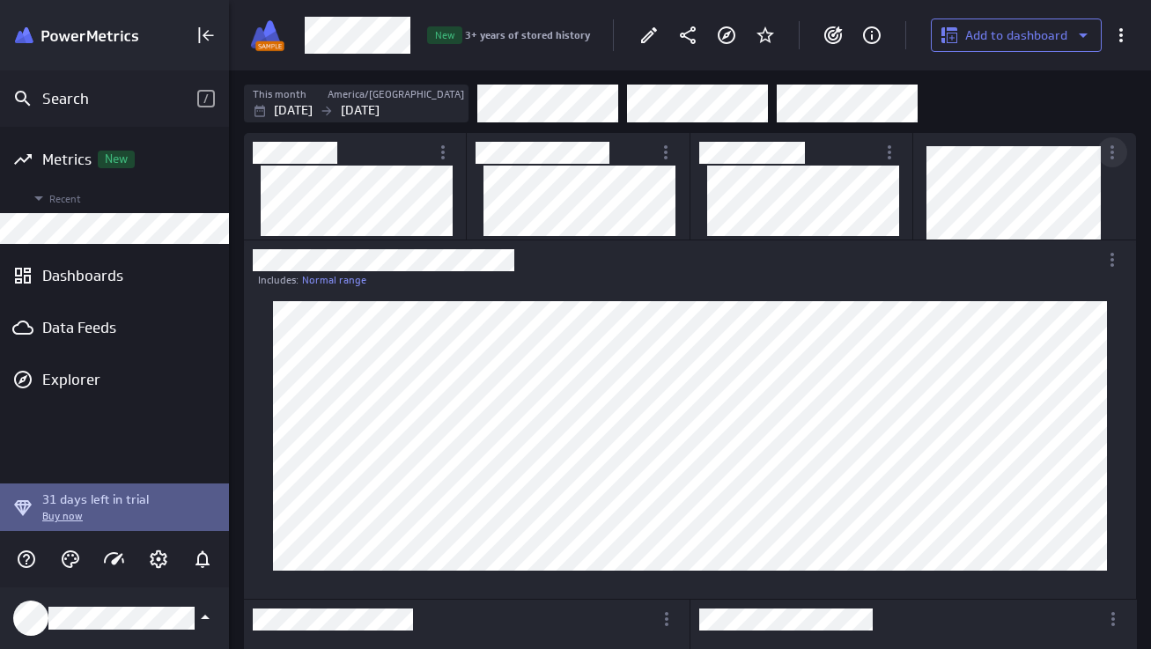
click at [1107, 151] on icon "More actions" at bounding box center [1112, 152] width 21 height 21
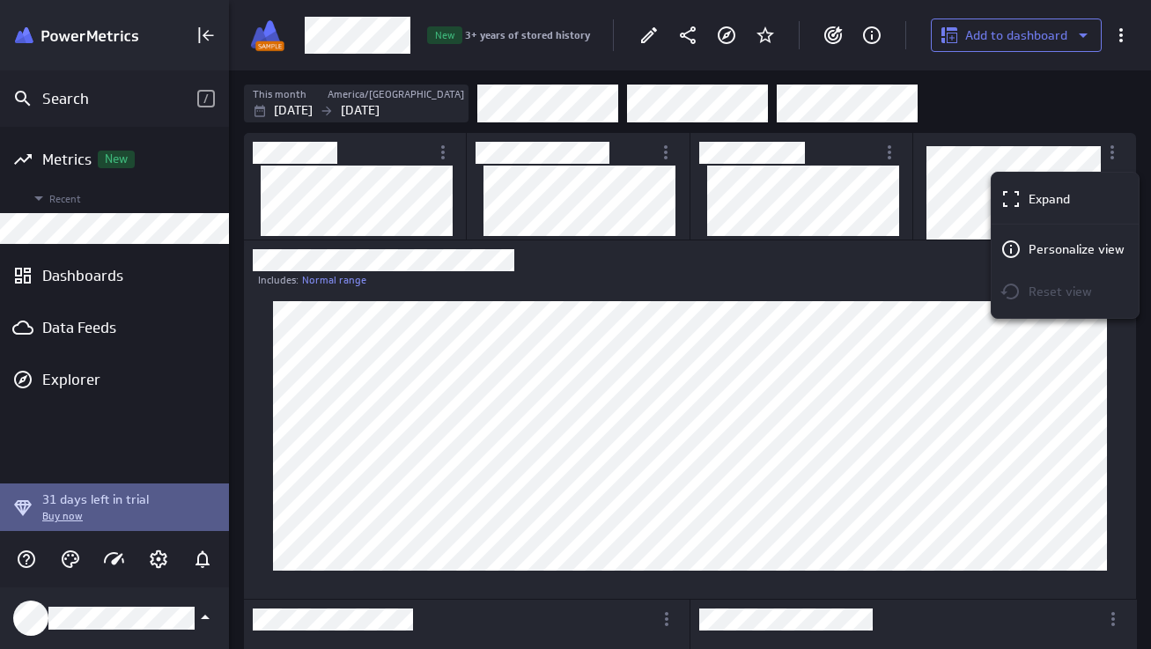
click at [601, 97] on div at bounding box center [575, 324] width 1151 height 649
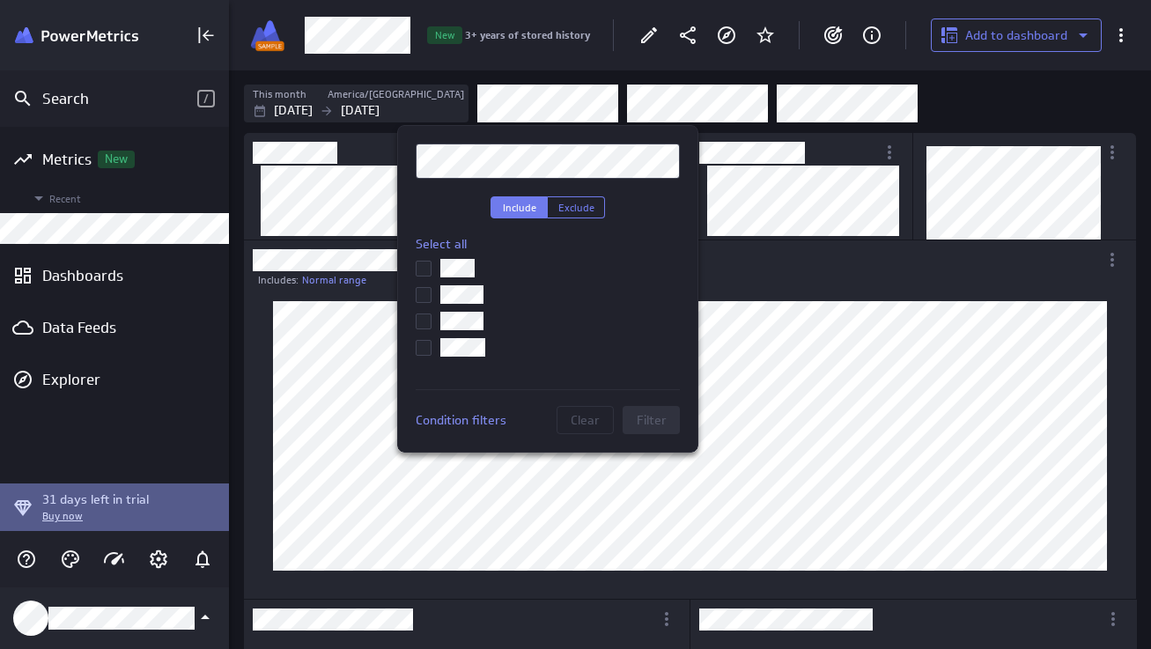
click at [425, 266] on icon at bounding box center [423, 269] width 14 height 14
click at [0, 0] on input "checkbox" at bounding box center [0, 0] width 0 height 0
click at [428, 293] on icon at bounding box center [423, 295] width 14 height 14
click at [0, 0] on input "checkbox" at bounding box center [0, 0] width 0 height 0
click at [428, 315] on icon at bounding box center [423, 321] width 14 height 14
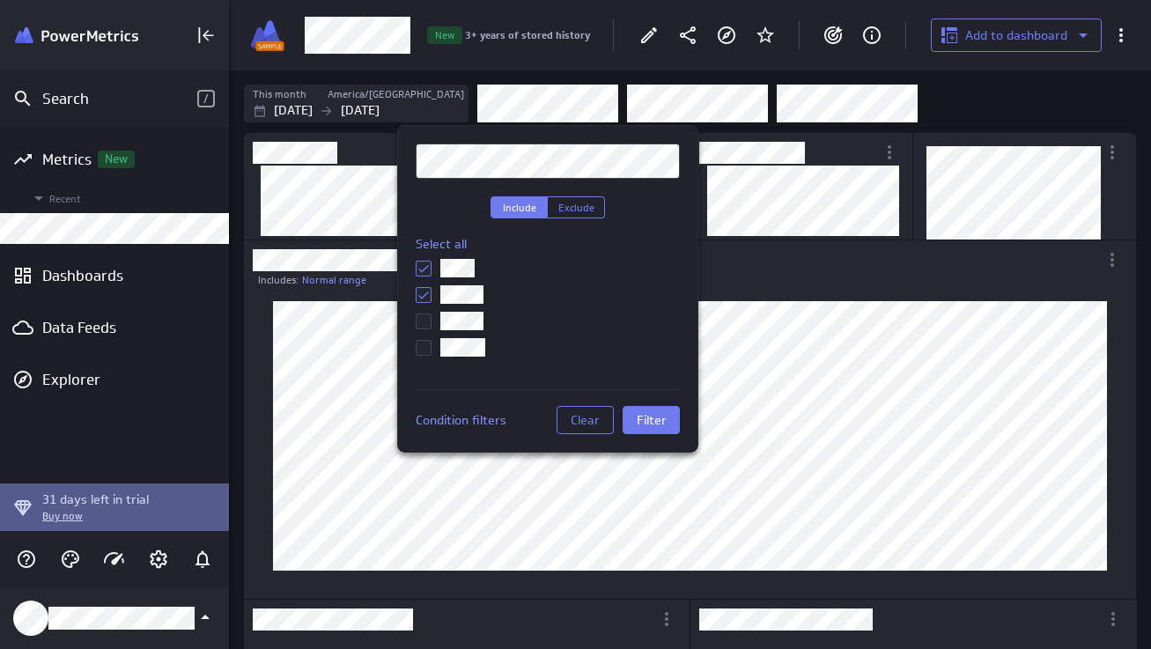
click at [0, 0] on input "checkbox" at bounding box center [0, 0] width 0 height 0
click at [427, 344] on icon at bounding box center [423, 348] width 14 height 14
click at [0, 0] on input "checkbox" at bounding box center [0, 0] width 0 height 0
click at [658, 422] on span "Filter" at bounding box center [652, 420] width 30 height 16
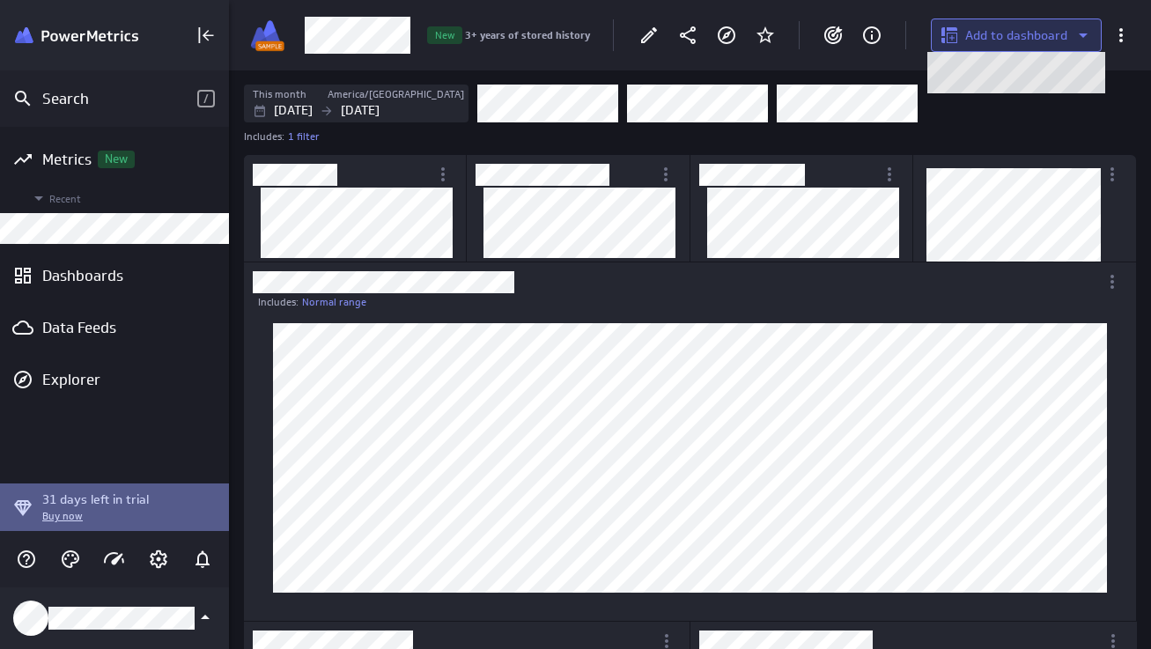
click at [1015, 41] on span "Add to dashboard" at bounding box center [1016, 35] width 102 height 16
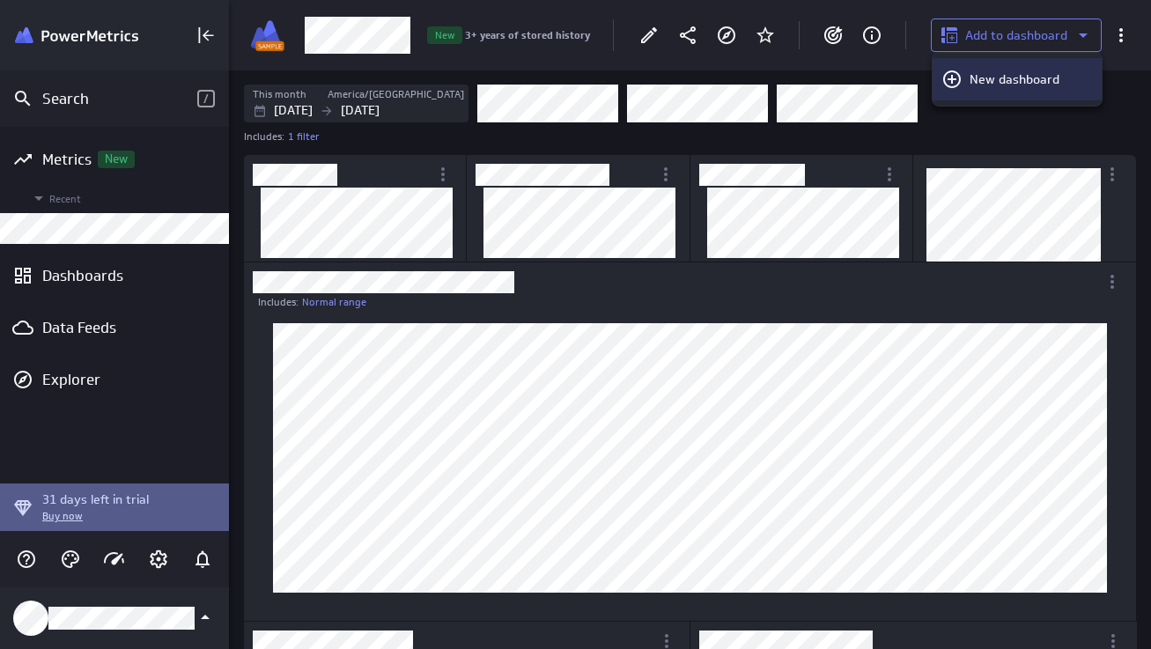
click at [997, 75] on p "New dashboard" at bounding box center [1014, 79] width 90 height 18
click at [947, 76] on icon "New dashboard" at bounding box center [951, 79] width 21 height 21
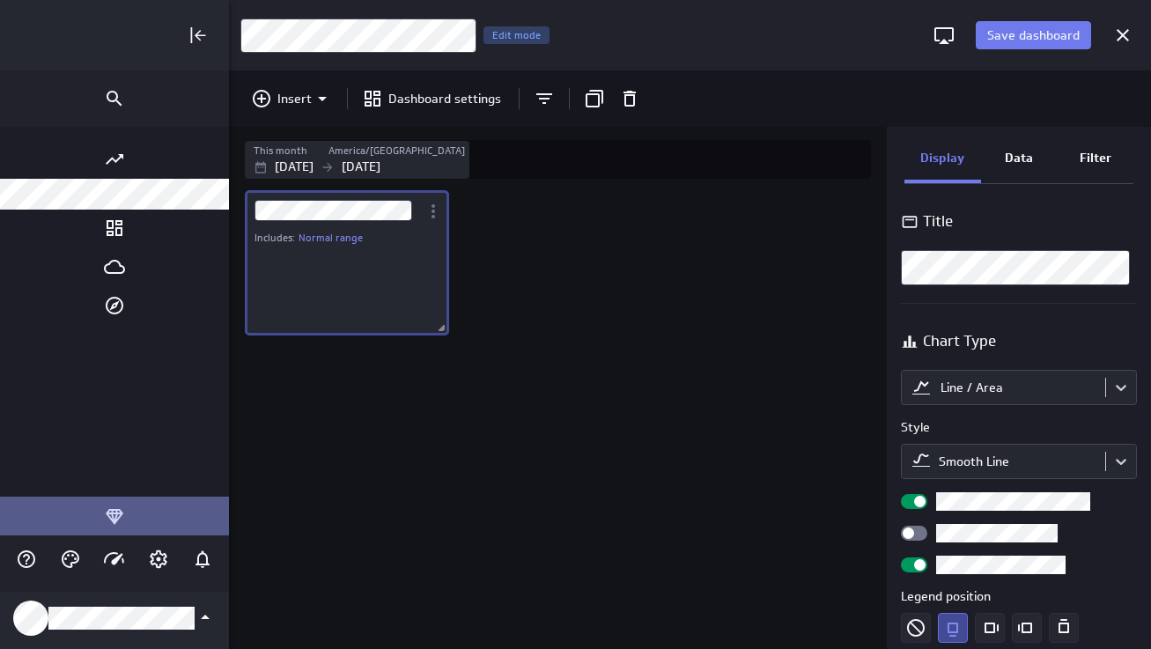
scroll to position [9, 8]
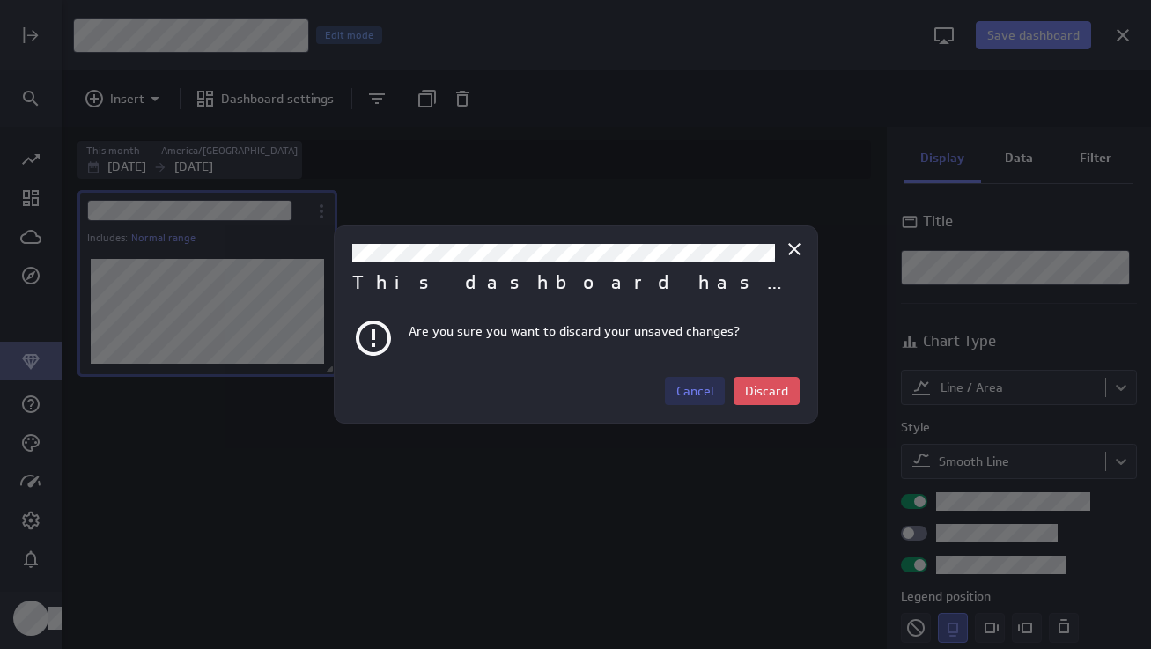
click at [698, 393] on span "Cancel" at bounding box center [694, 391] width 37 height 16
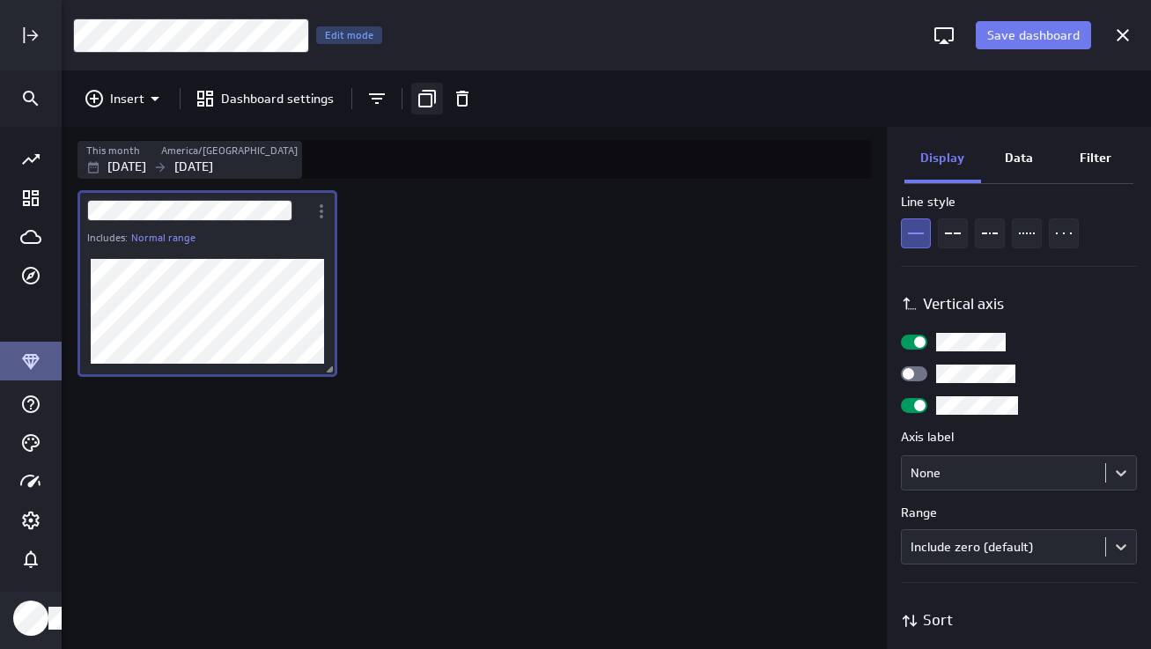
click at [427, 100] on icon "Duplicate" at bounding box center [426, 98] width 21 height 21
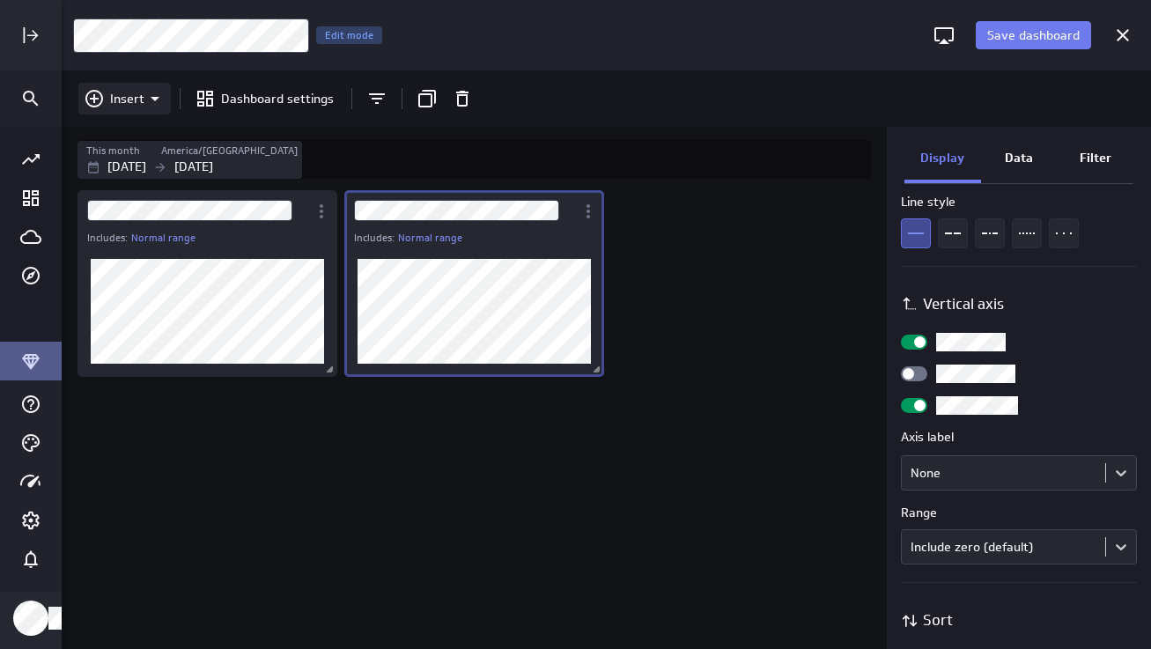
click at [143, 97] on p "Insert" at bounding box center [127, 99] width 34 height 18
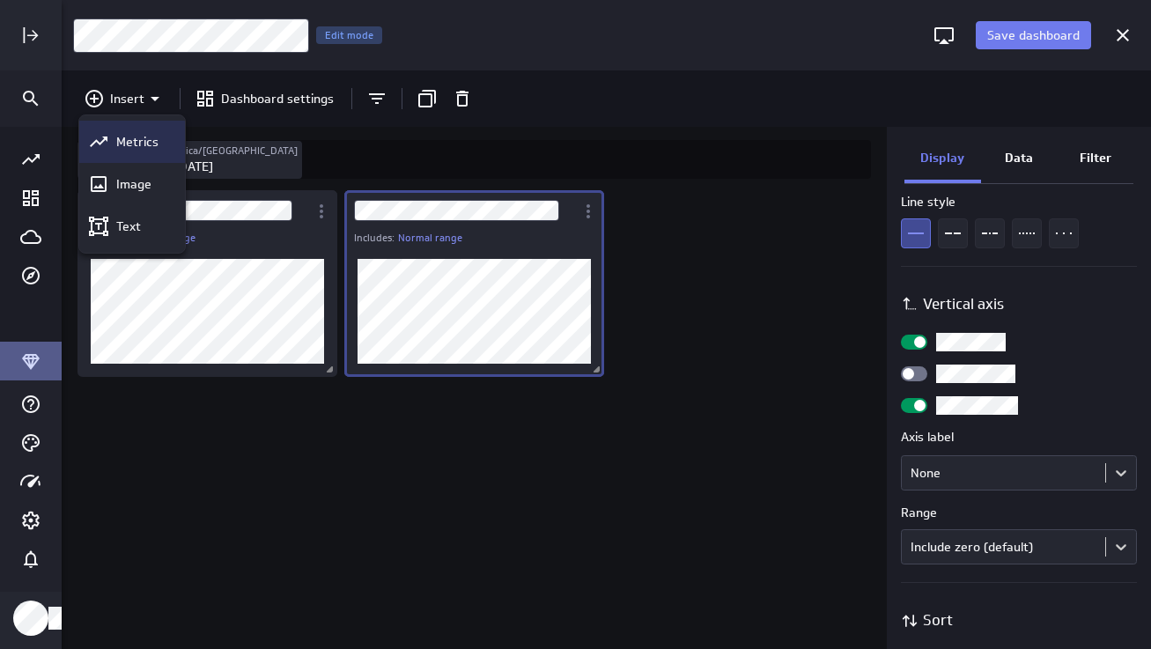
click at [152, 126] on div "Metrics" at bounding box center [132, 142] width 106 height 42
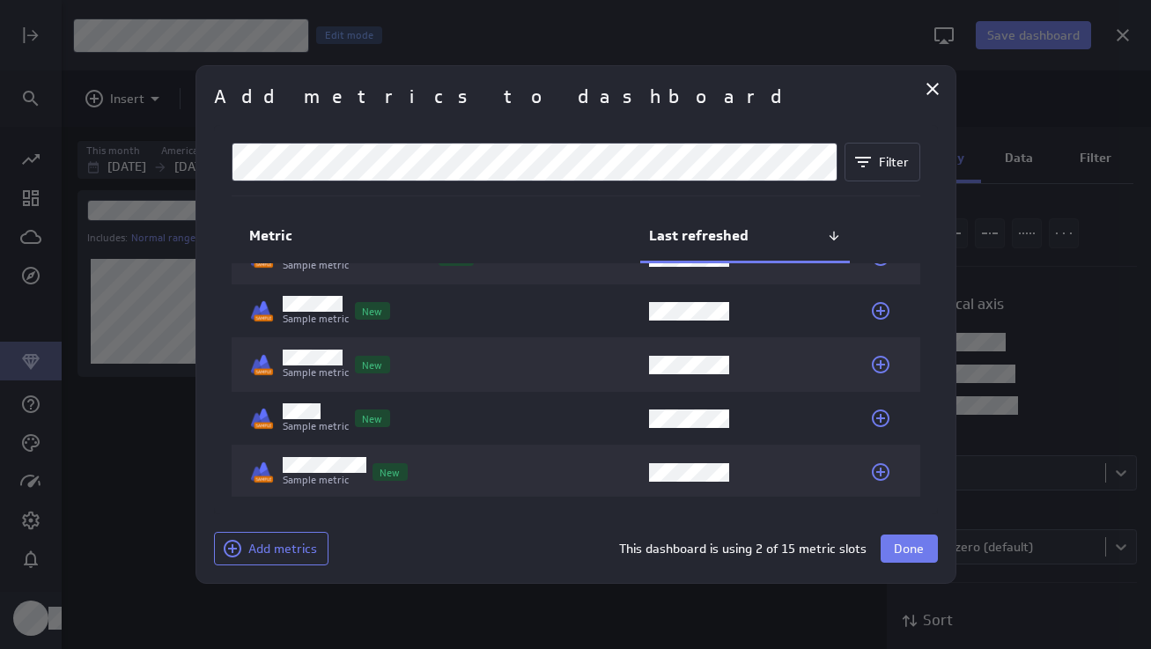
scroll to position [142, 0]
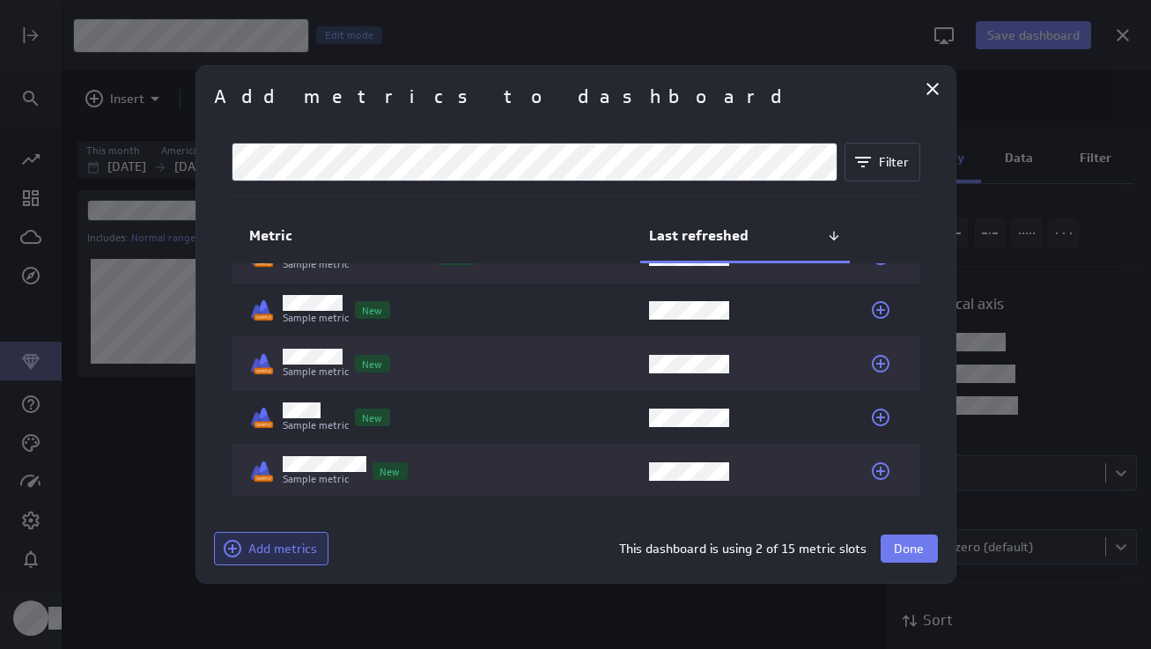
click at [298, 549] on span "Add metrics" at bounding box center [282, 549] width 69 height 16
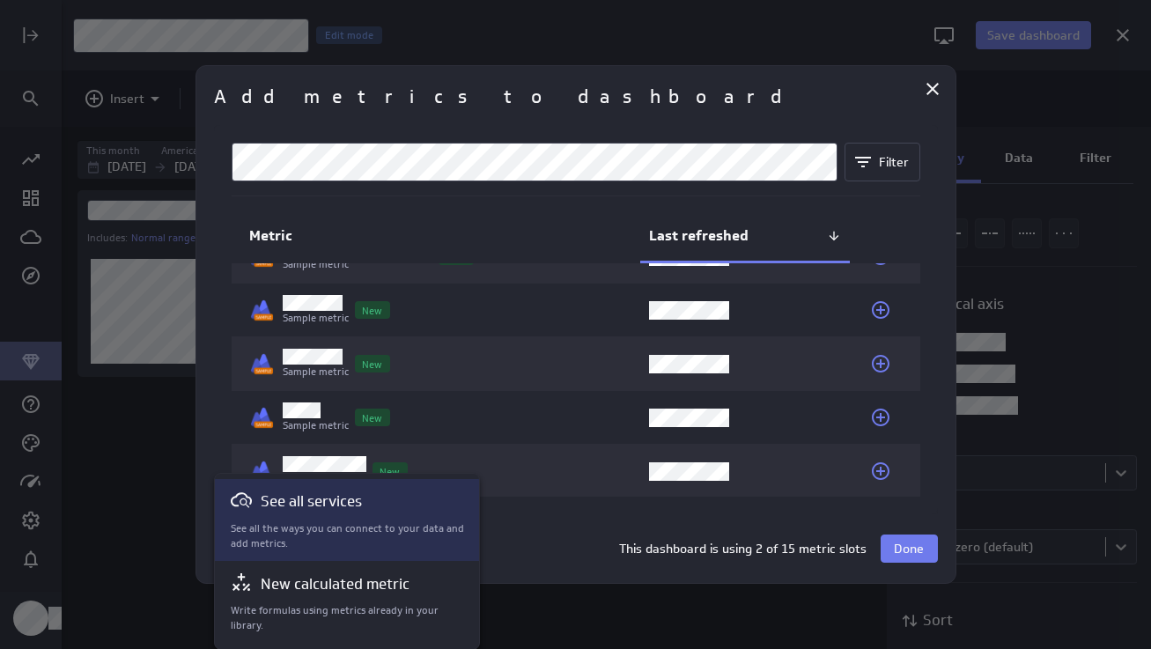
click at [370, 528] on p "See all the ways you can connect to your data and add metrics." at bounding box center [348, 536] width 234 height 30
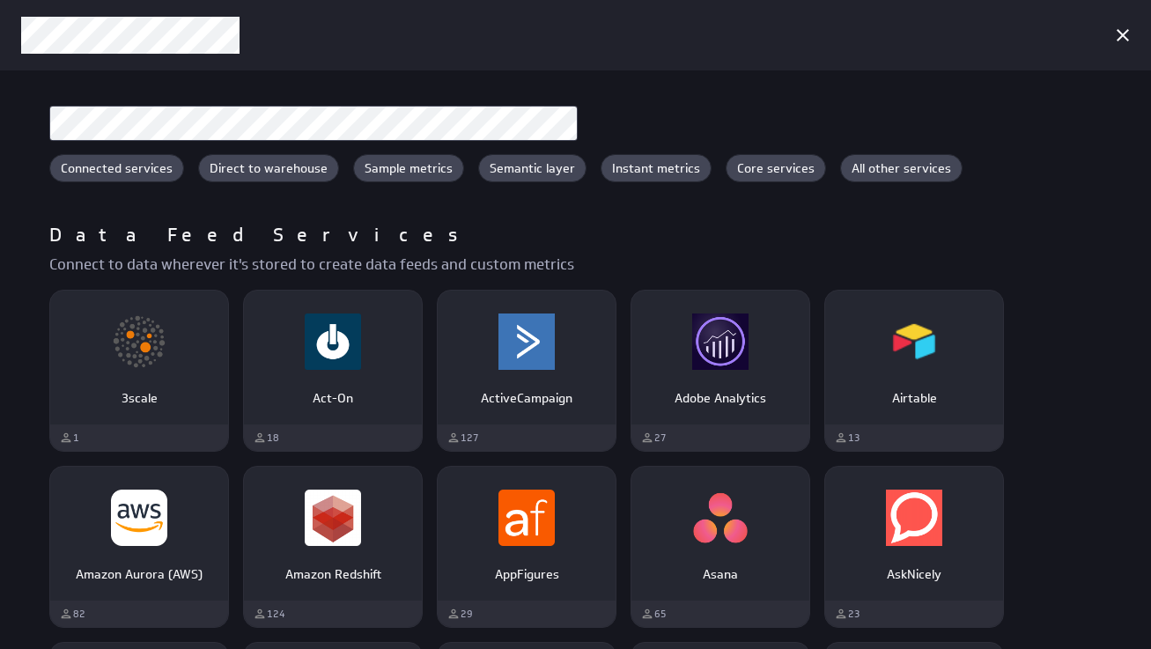
scroll to position [2023, 0]
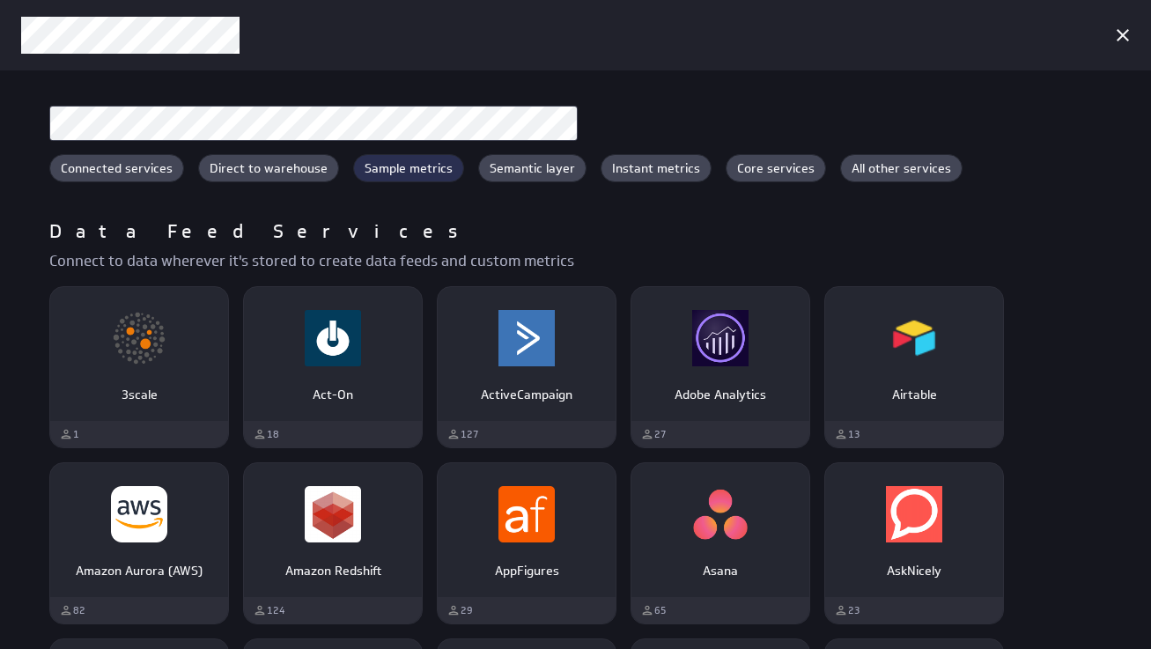
click at [399, 166] on span "Sample metrics" at bounding box center [408, 168] width 109 height 18
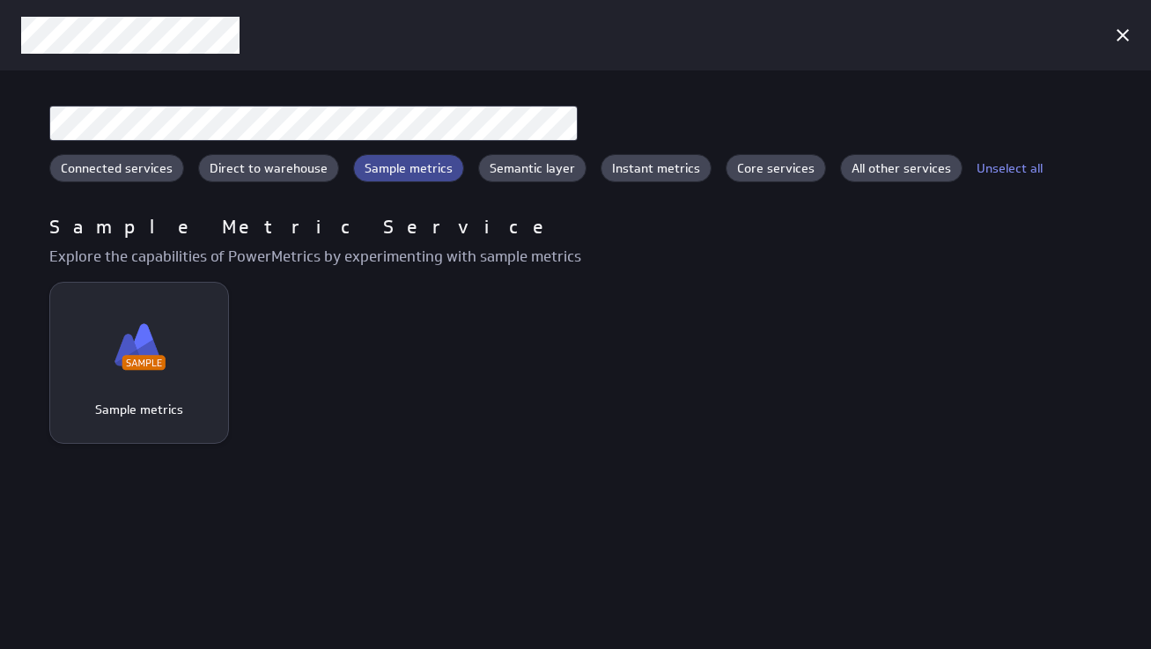
click at [181, 373] on div "Sample metrics" at bounding box center [139, 346] width 178 height 80
